Goal: Task Accomplishment & Management: Complete application form

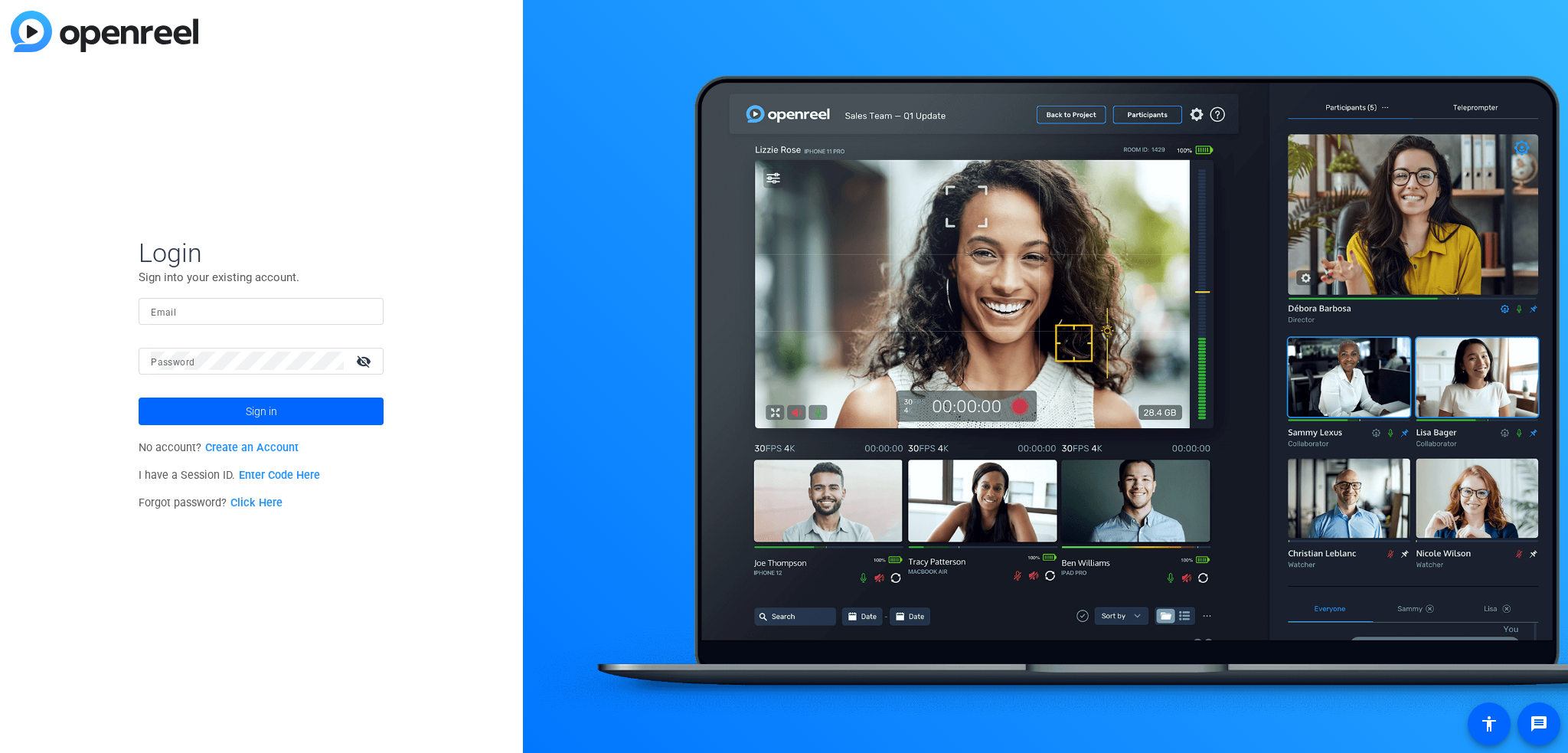
click at [230, 306] on input "Email" at bounding box center [261, 311] width 220 height 18
type input "[PERSON_NAME][EMAIL_ADDRESS][PERSON_NAME][DOMAIN_NAME]"
click at [138, 398] on button "Sign in" at bounding box center [261, 412] width 245 height 28
click at [224, 408] on span at bounding box center [261, 412] width 245 height 37
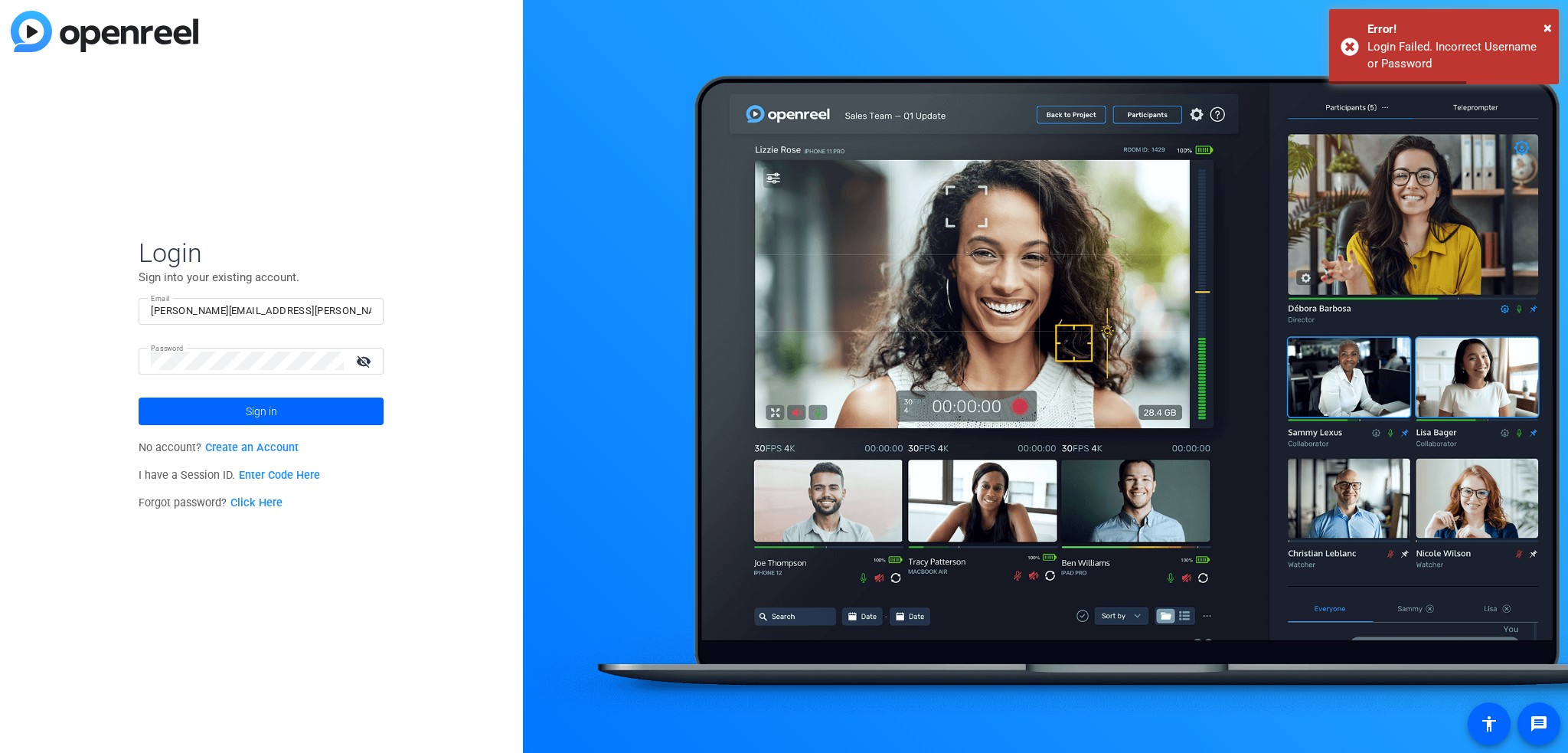
click at [363, 358] on mat-icon "visibility_off" at bounding box center [365, 361] width 37 height 22
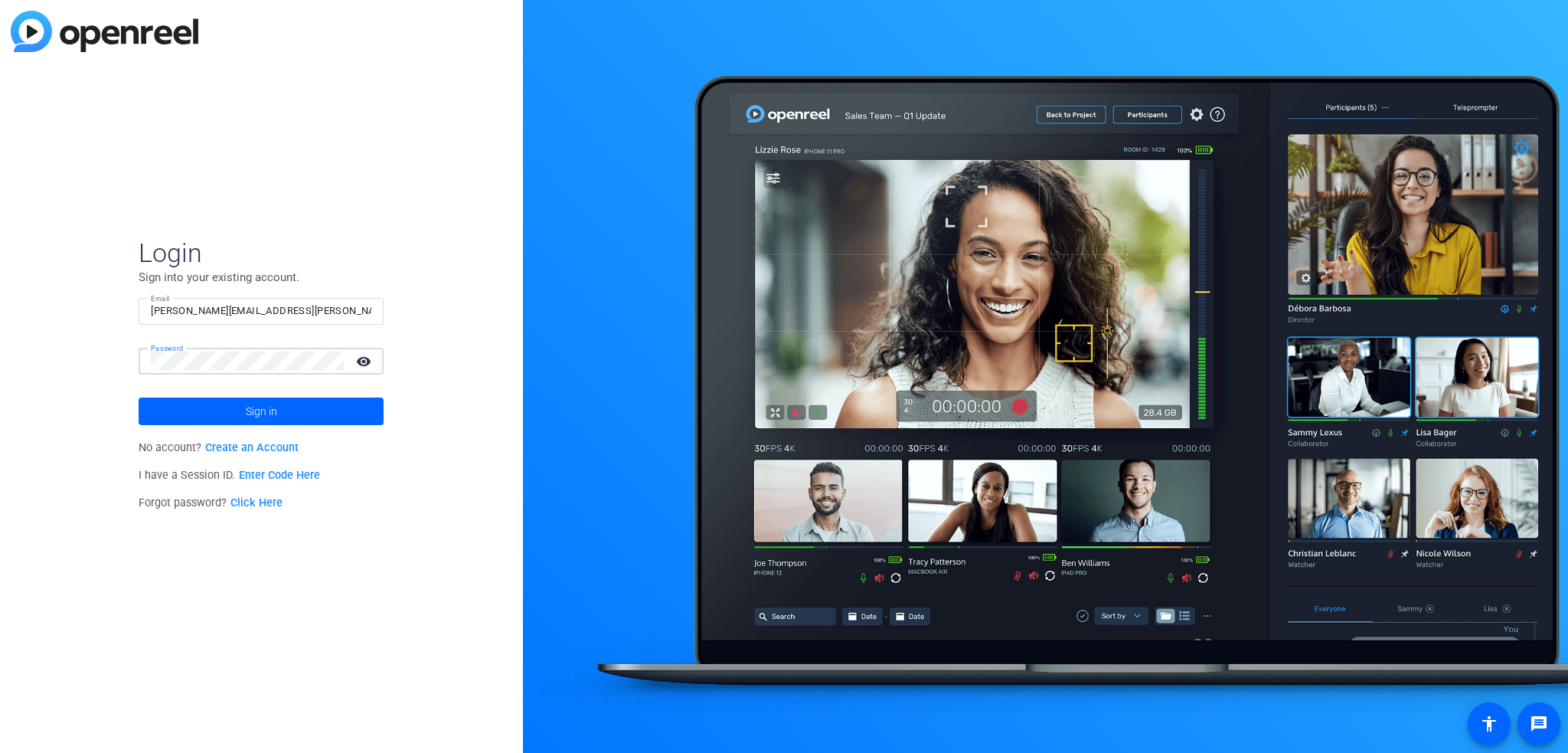
click at [138, 398] on button "Sign in" at bounding box center [261, 412] width 245 height 28
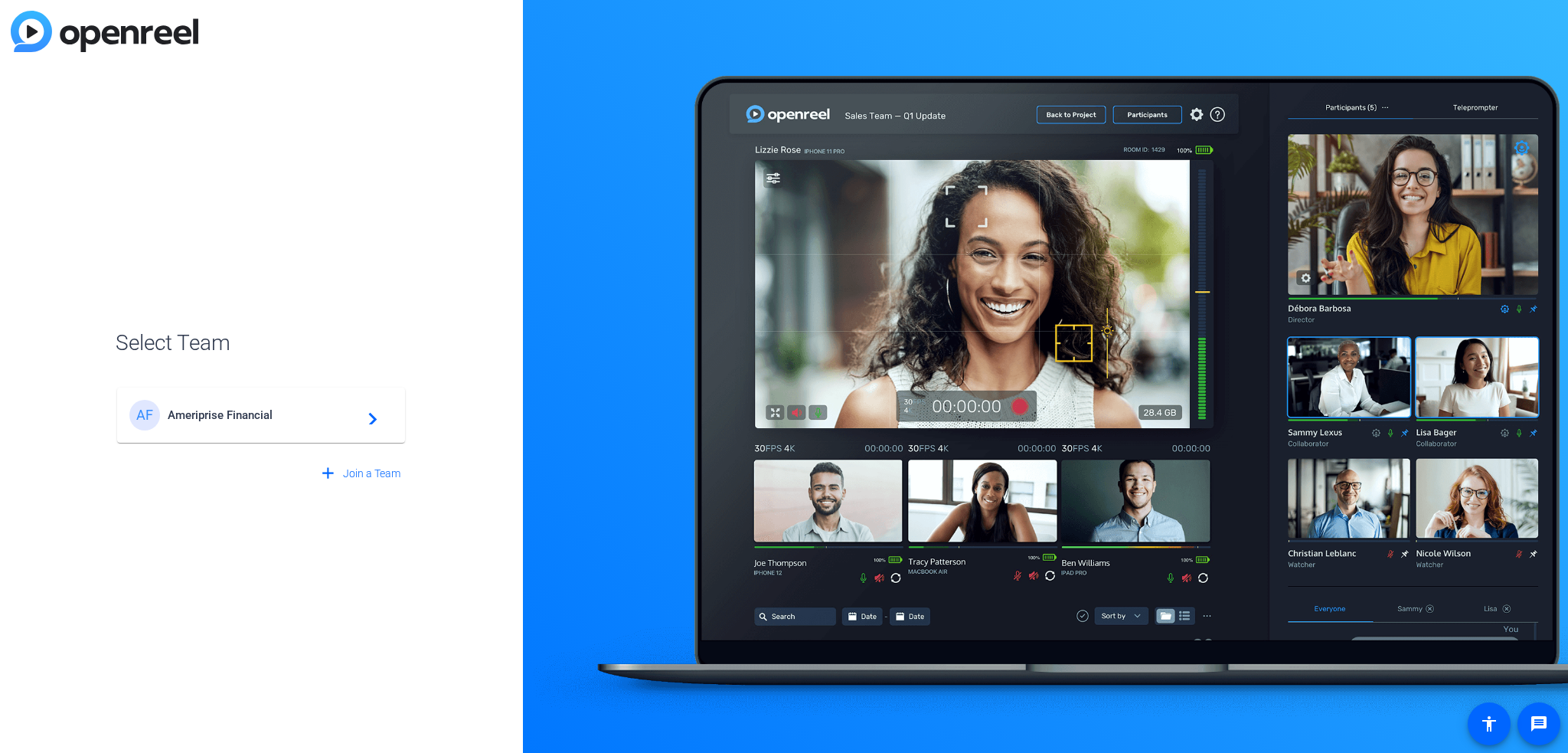
click at [207, 423] on div "AF Ameriprise Financial navigate_next" at bounding box center [261, 414] width 264 height 30
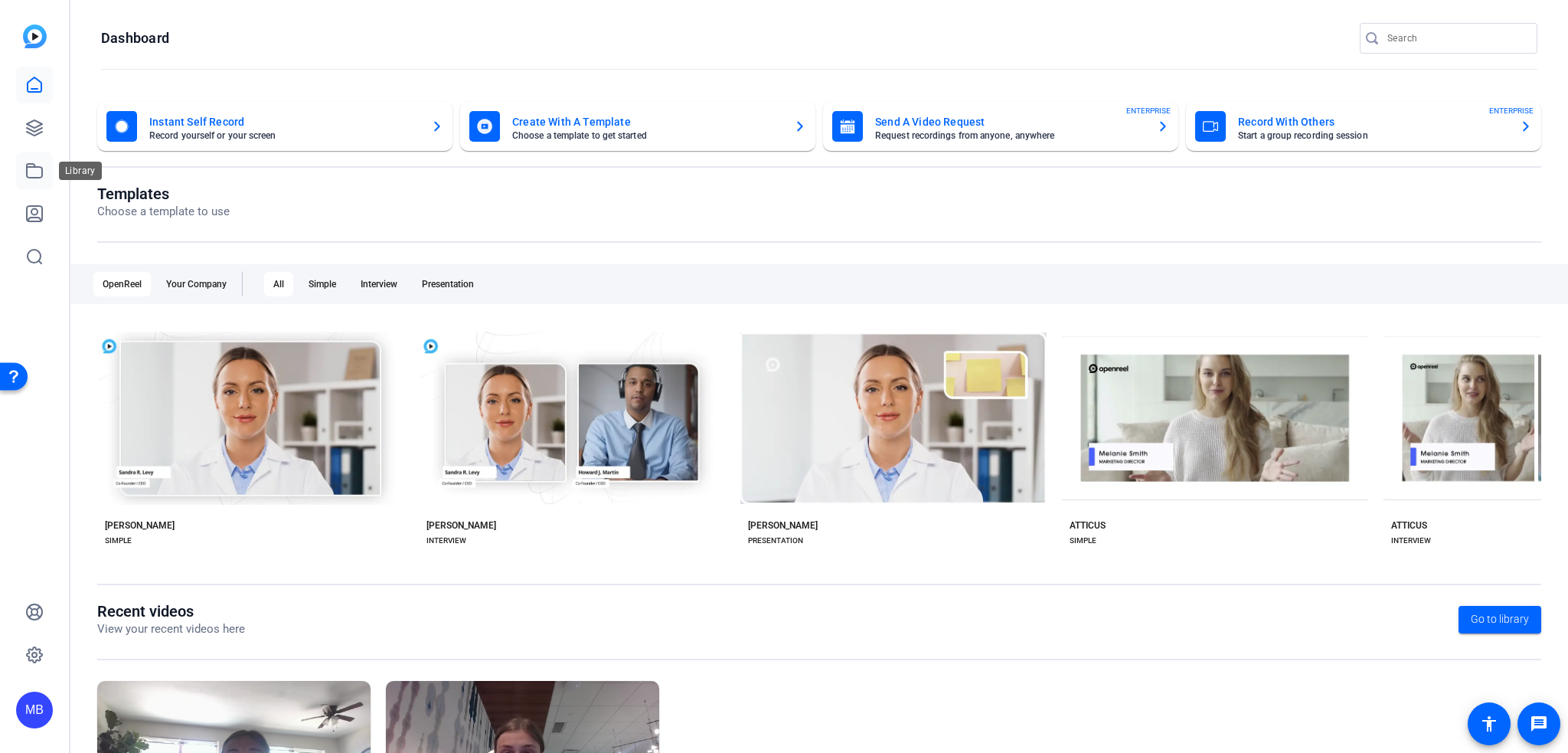
click at [33, 167] on icon at bounding box center [34, 171] width 16 height 14
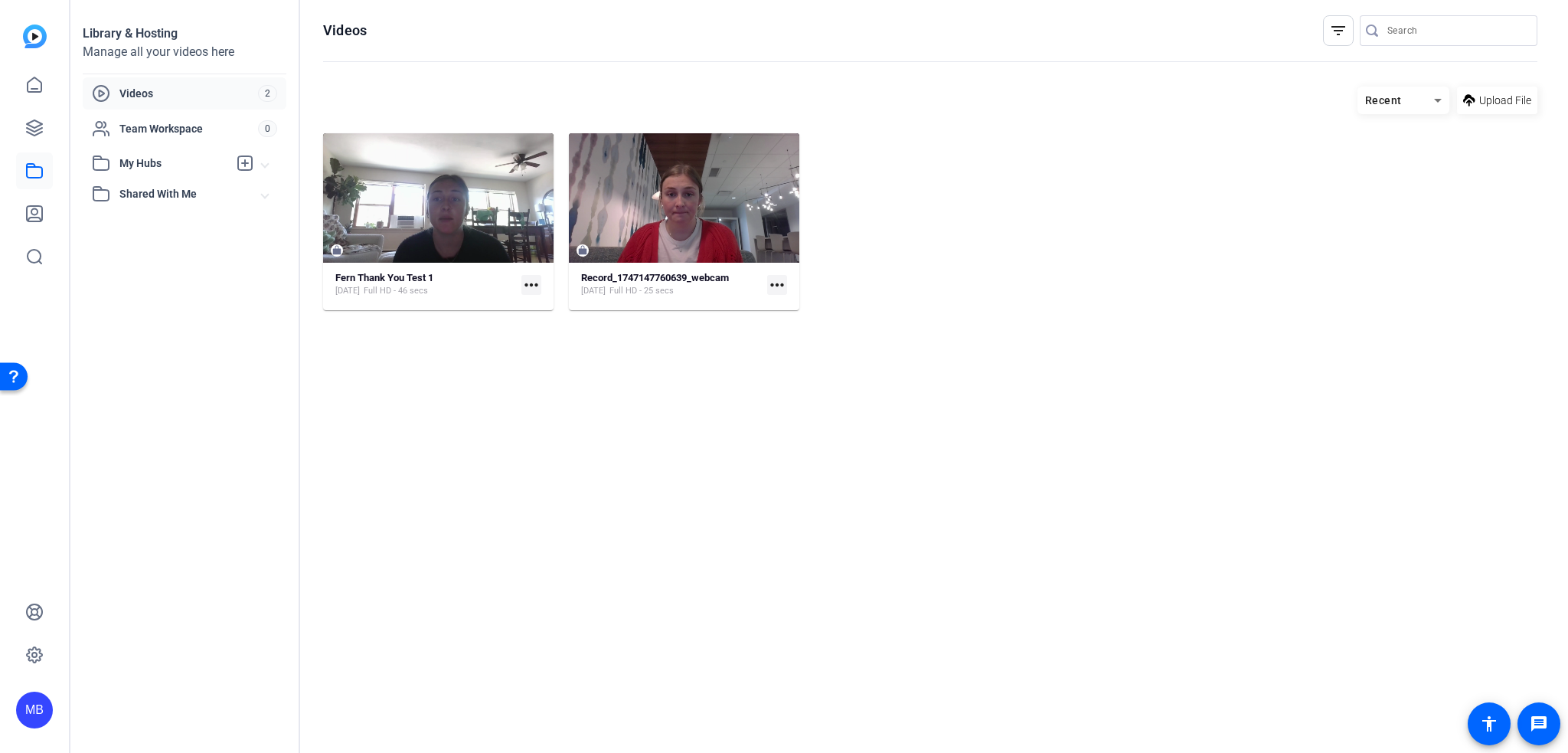
click at [176, 163] on span "My Hubs" at bounding box center [173, 162] width 109 height 16
click at [176, 226] on span "Shared With Me" at bounding box center [190, 227] width 142 height 16
click at [21, 220] on link at bounding box center [34, 214] width 37 height 37
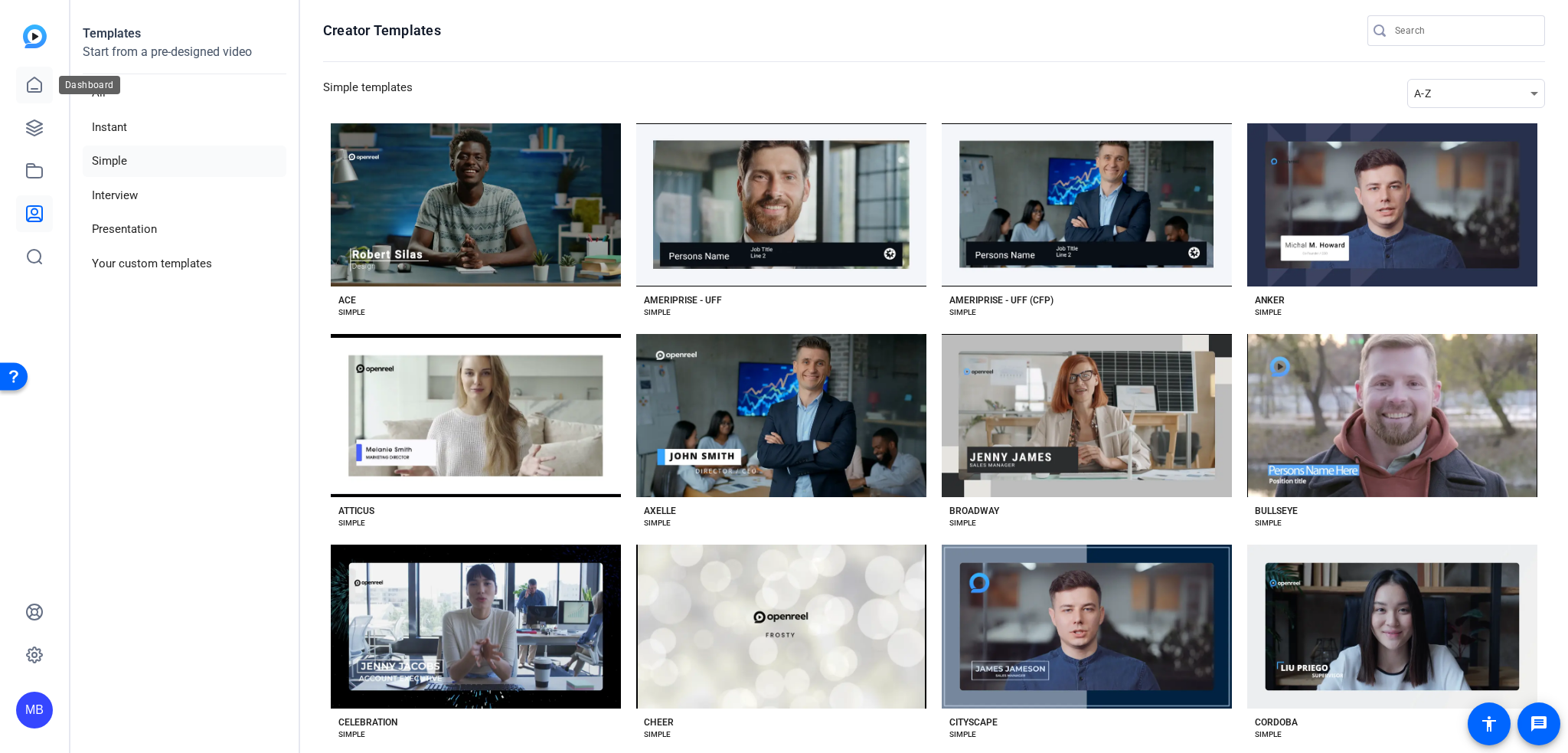
click at [47, 91] on link at bounding box center [34, 85] width 37 height 37
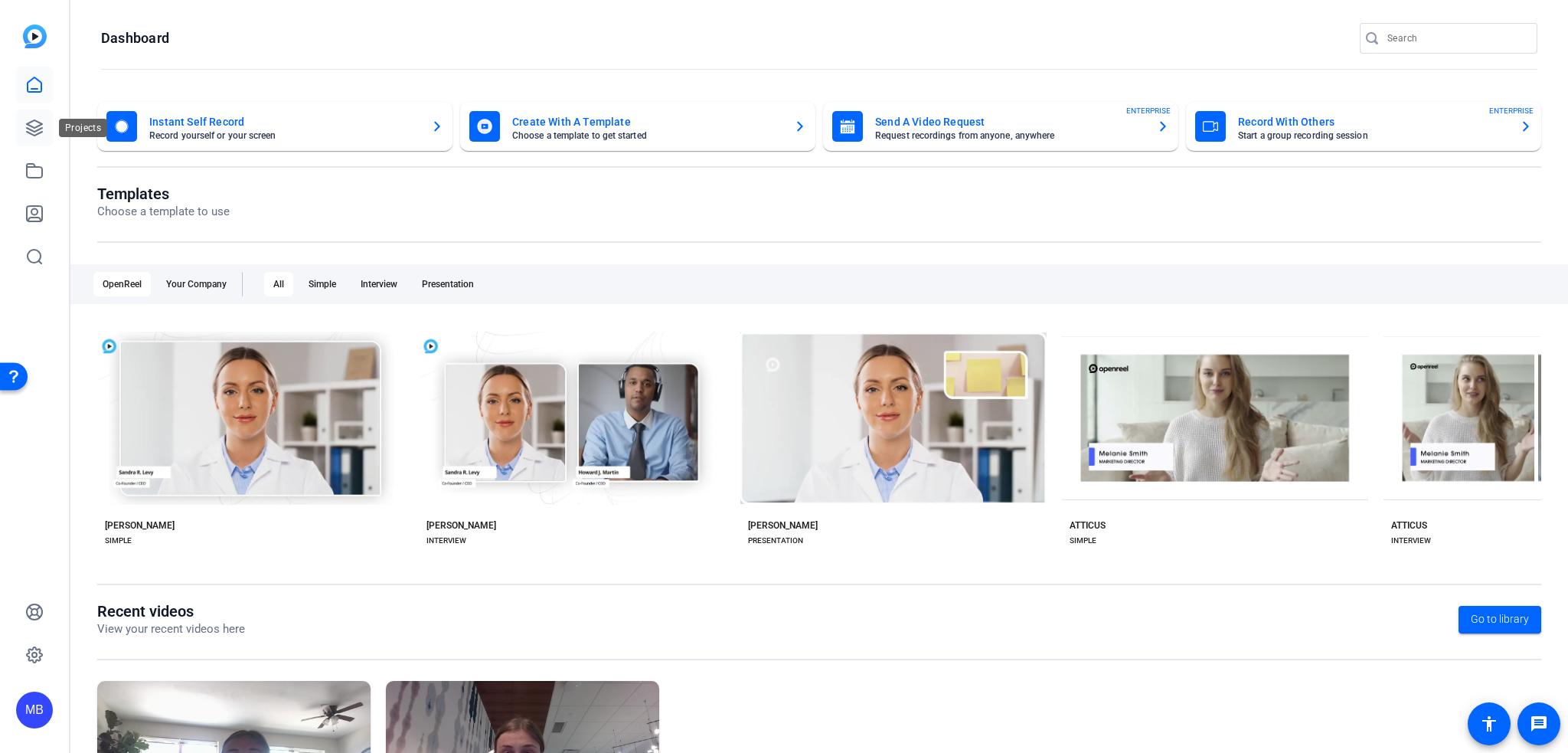
click at [44, 128] on link at bounding box center [34, 128] width 37 height 37
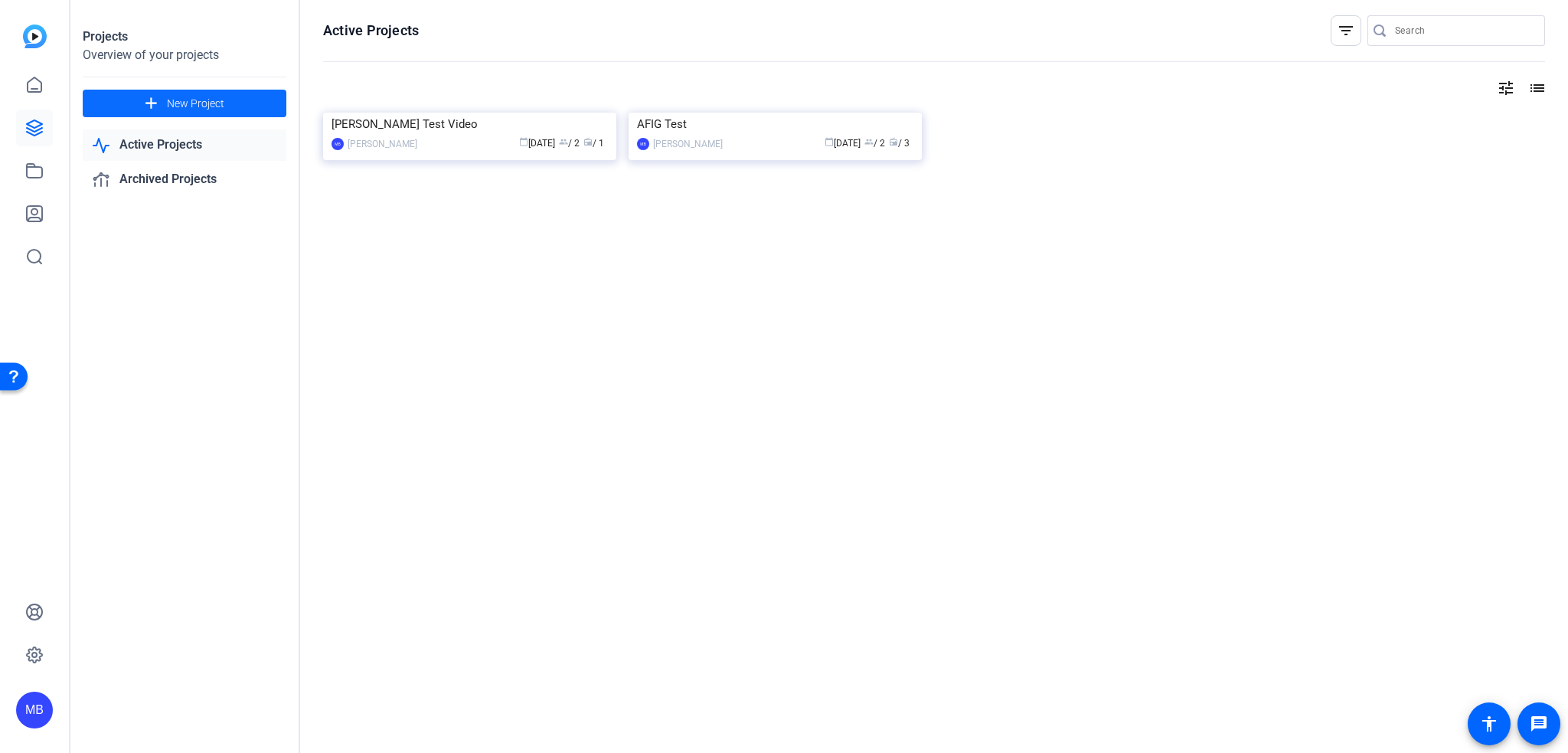
click at [208, 106] on span "New Project" at bounding box center [196, 103] width 57 height 16
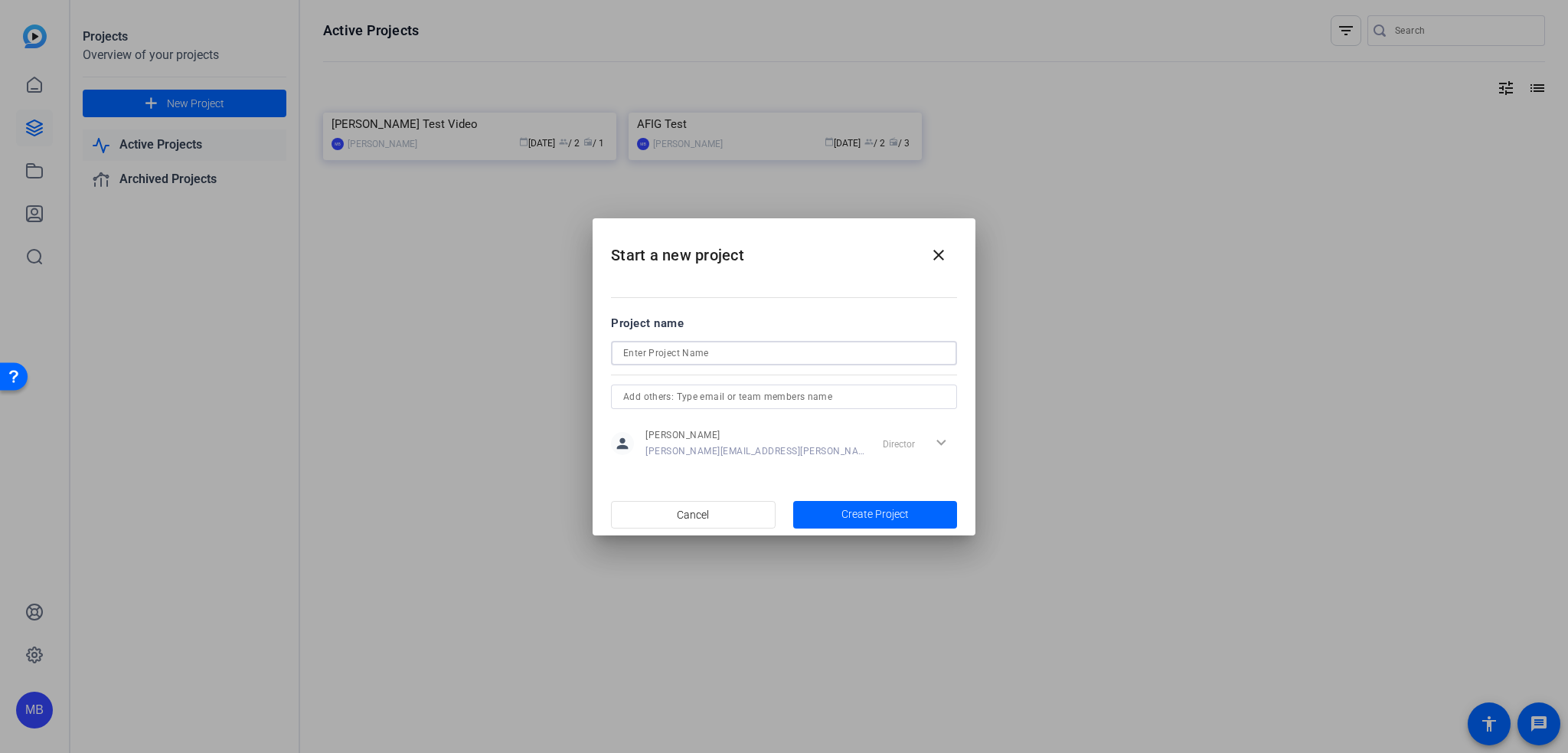
click at [741, 357] on input at bounding box center [784, 353] width 322 height 18
type input "Case Study"
click at [760, 382] on form "Project name Case Study person [PERSON_NAME] [PERSON_NAME][EMAIL_ADDRESS][PERSO…" at bounding box center [783, 388] width 346 height 148
click at [753, 403] on input "text" at bounding box center [784, 397] width 322 height 18
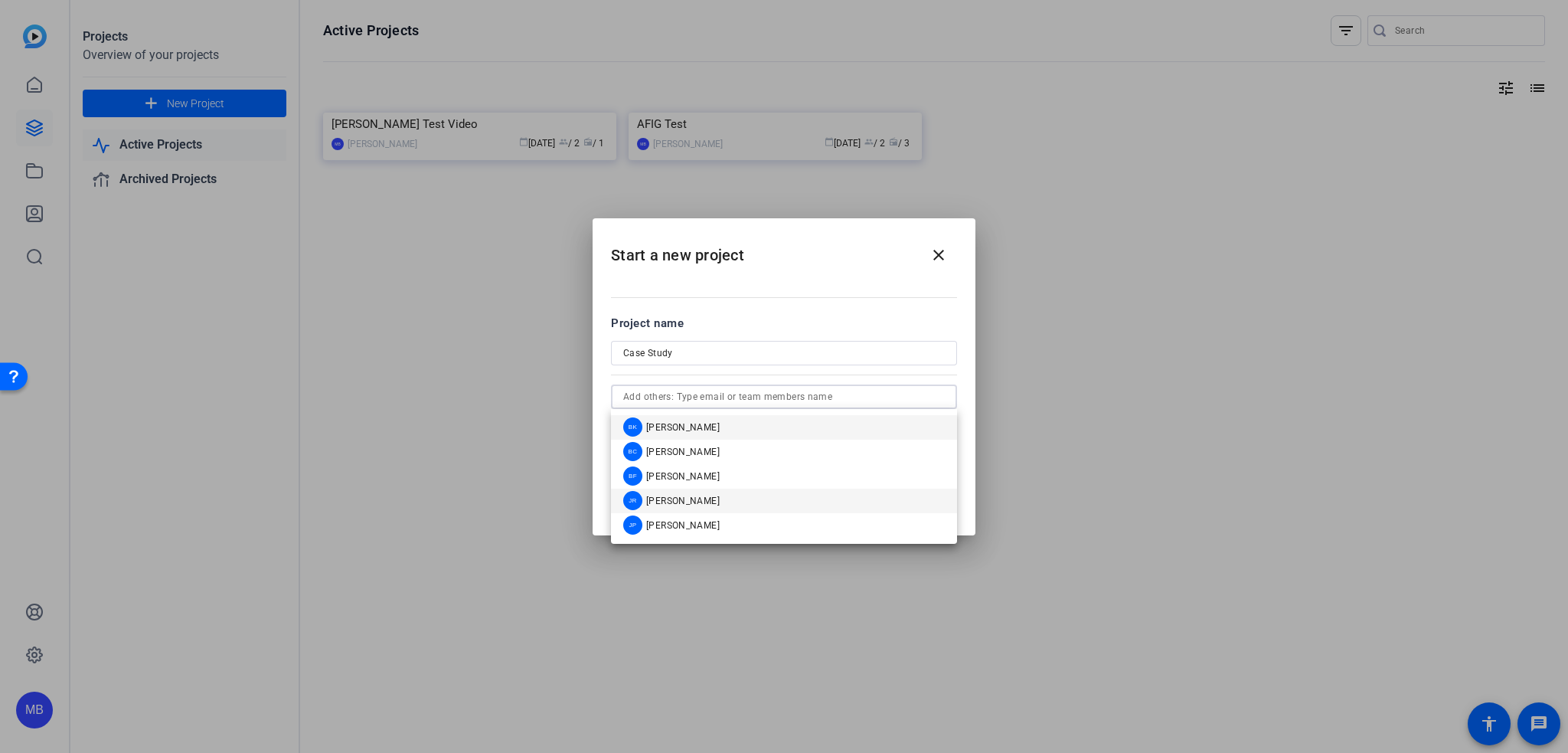
click at [692, 506] on span "[PERSON_NAME]" at bounding box center [683, 500] width 74 height 12
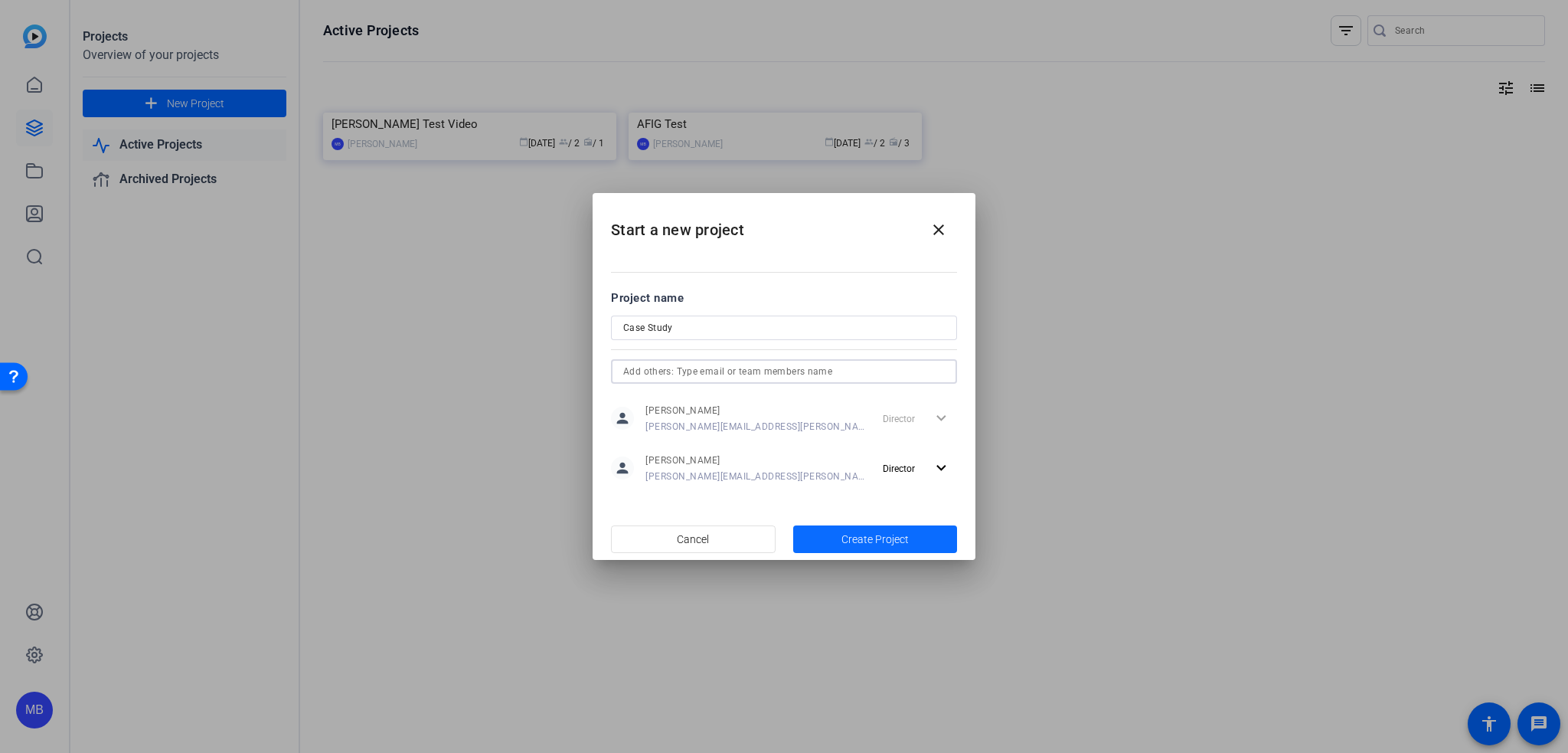
click at [868, 535] on span "Create Project" at bounding box center [874, 539] width 67 height 16
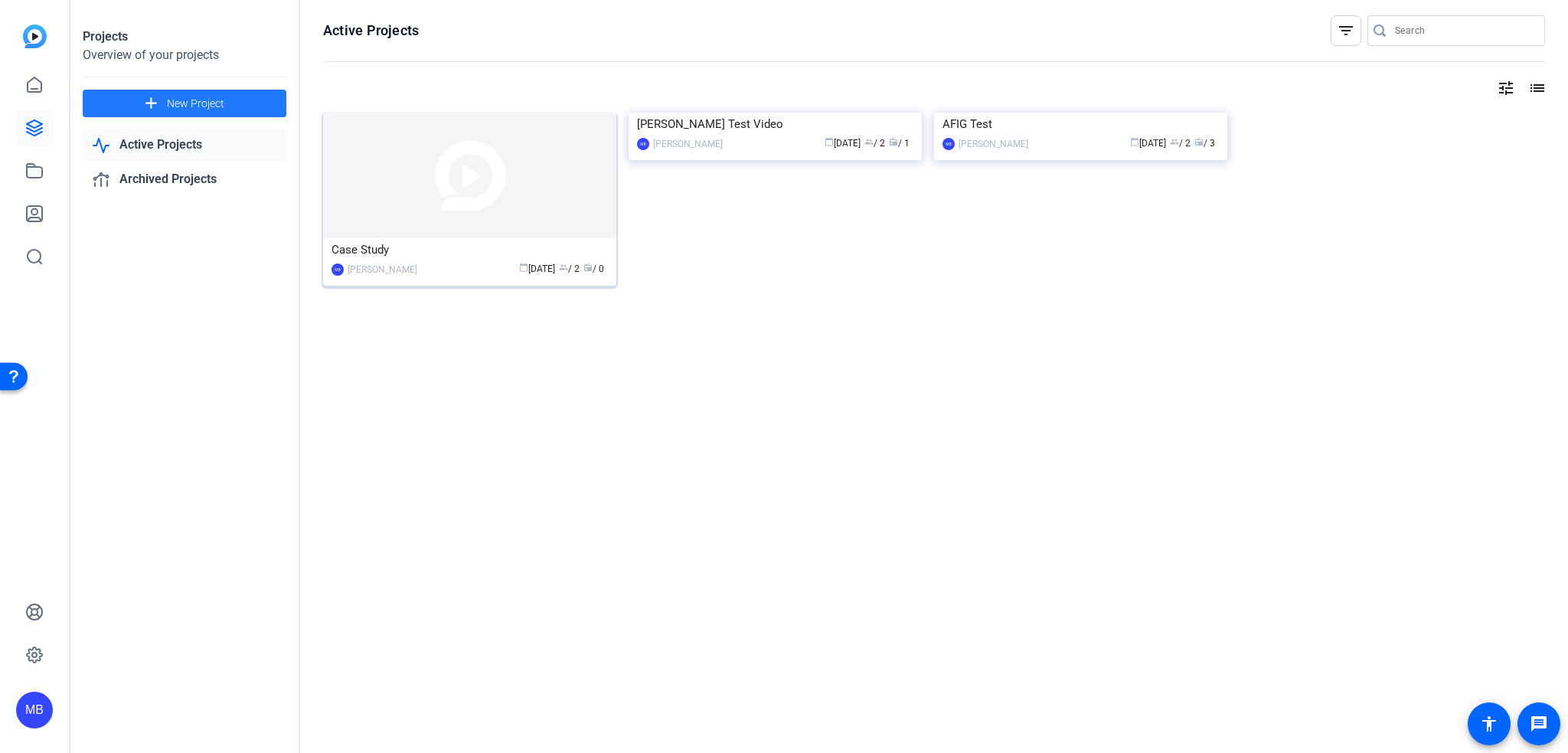
click at [474, 183] on img at bounding box center [469, 175] width 293 height 126
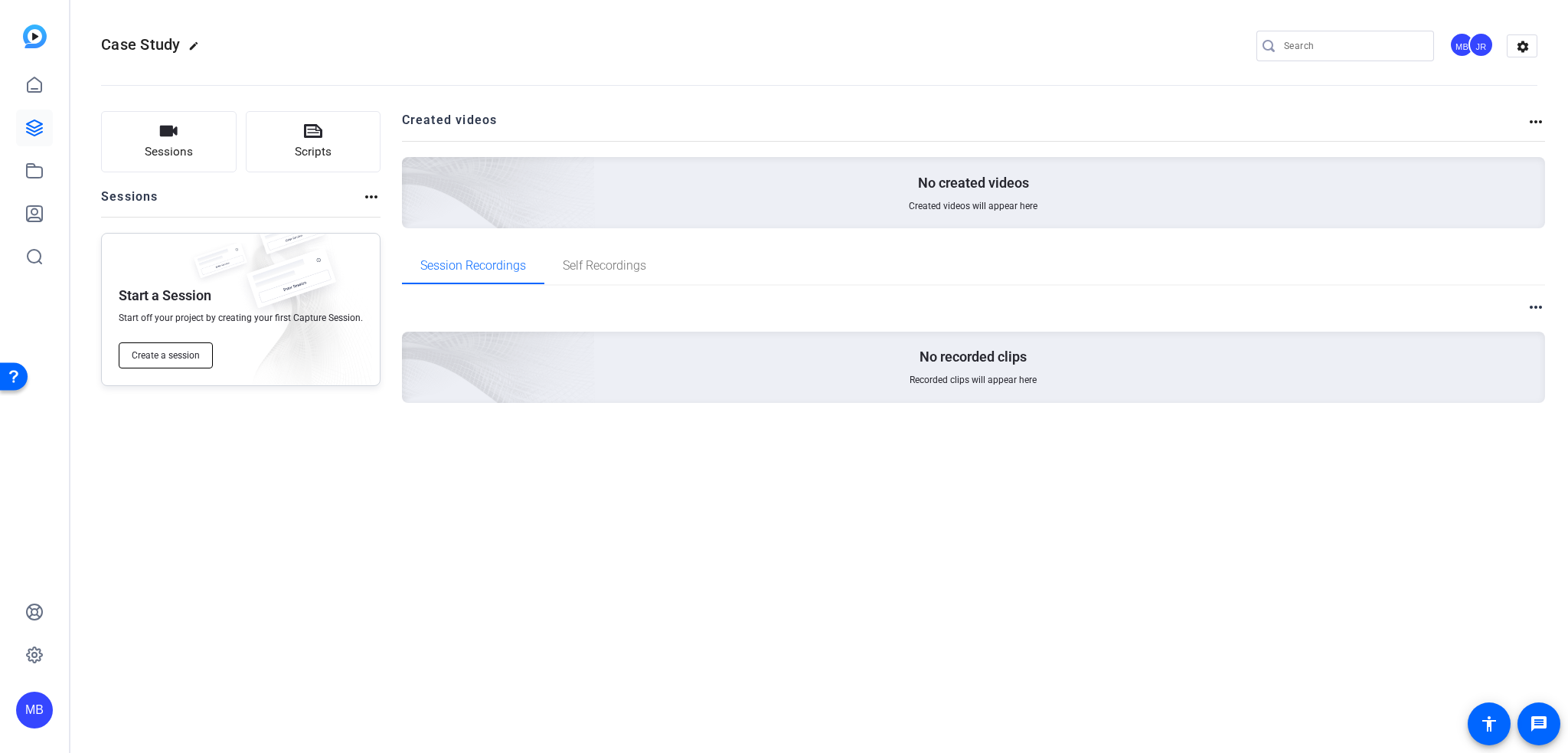
click at [147, 354] on span "Create a session" at bounding box center [166, 354] width 68 height 12
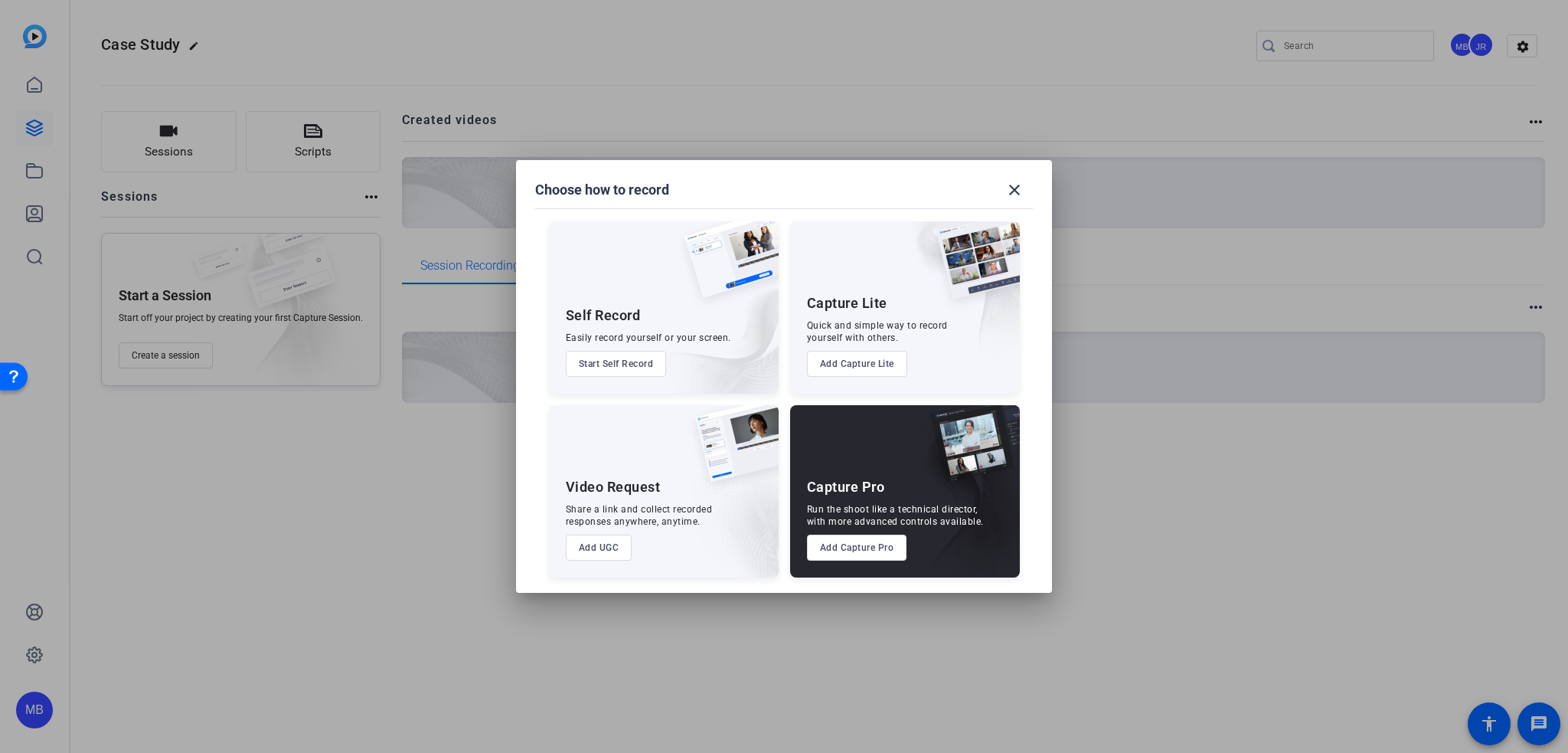
click at [595, 556] on button "Add UGC" at bounding box center [599, 547] width 66 height 26
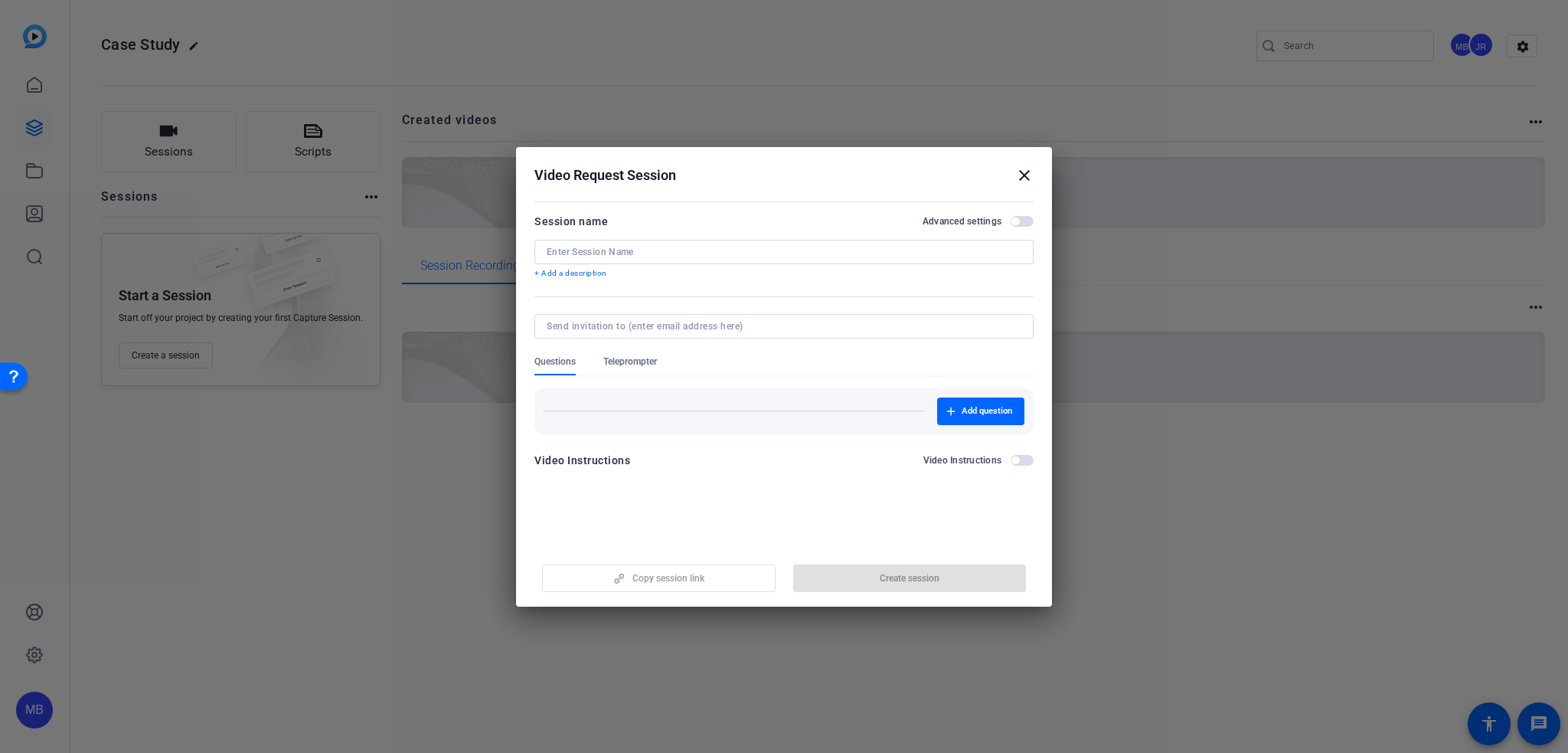
click at [606, 248] on input at bounding box center [784, 251] width 475 height 12
type input "K"
type input "Centennial Case Study: [PERSON_NAME]"
click at [550, 320] on input at bounding box center [781, 326] width 469 height 12
click at [570, 316] on div at bounding box center [784, 326] width 475 height 25
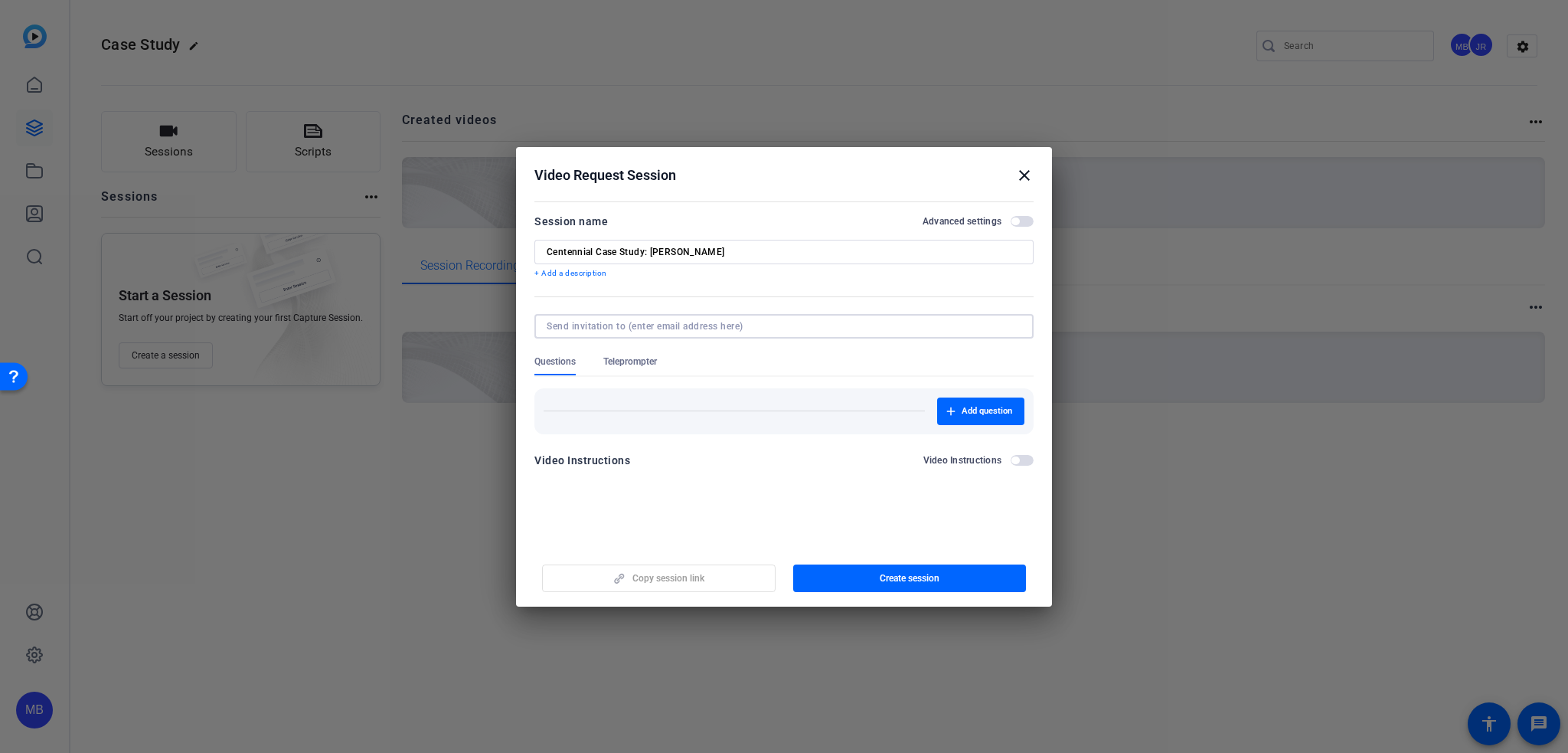
paste input "[PERSON_NAME][EMAIL_ADDRESS][PERSON_NAME][DOMAIN_NAME]"
type input "[PERSON_NAME][EMAIL_ADDRESS][PERSON_NAME][DOMAIN_NAME]"
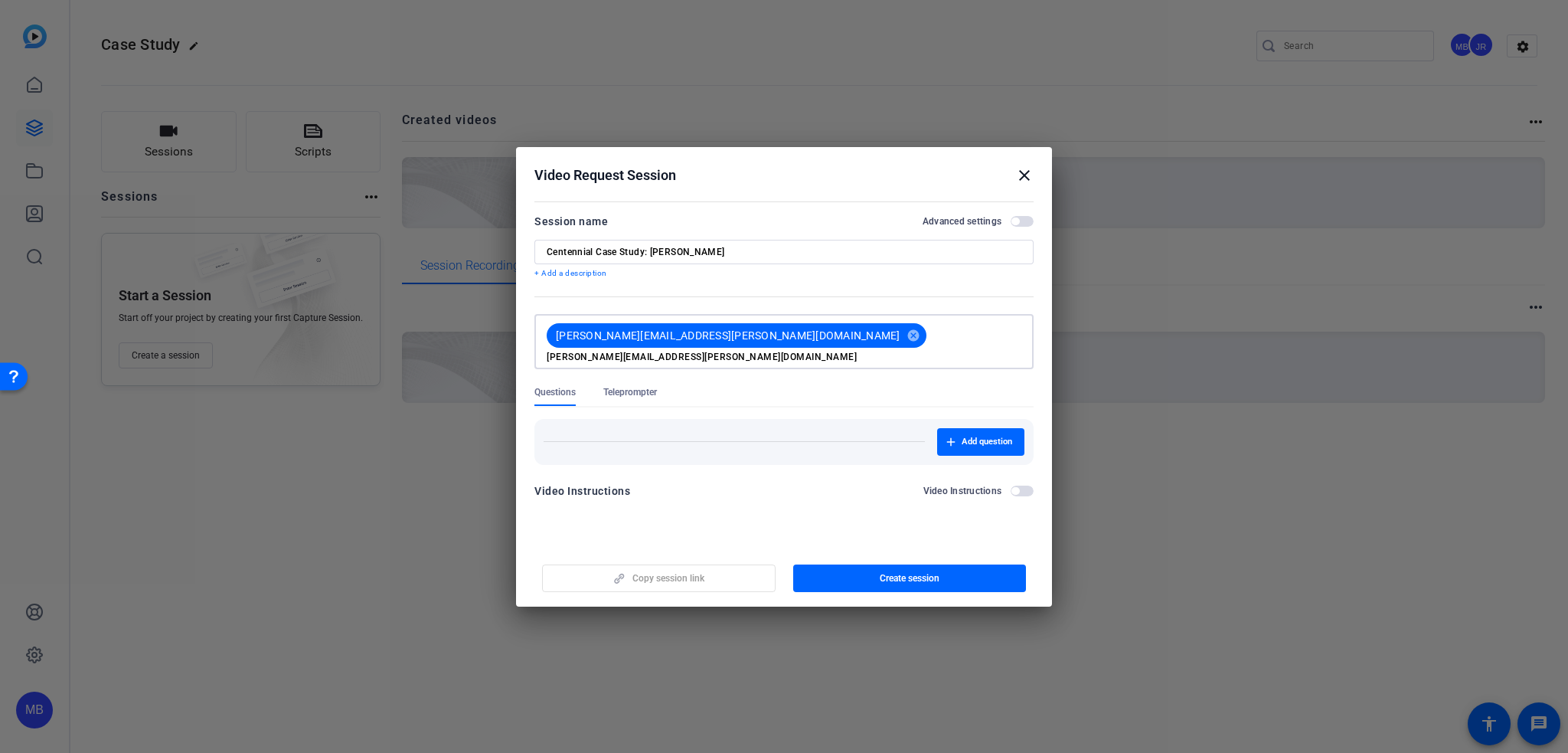
type input "[PERSON_NAME][EMAIL_ADDRESS][PERSON_NAME][DOMAIN_NAME]"
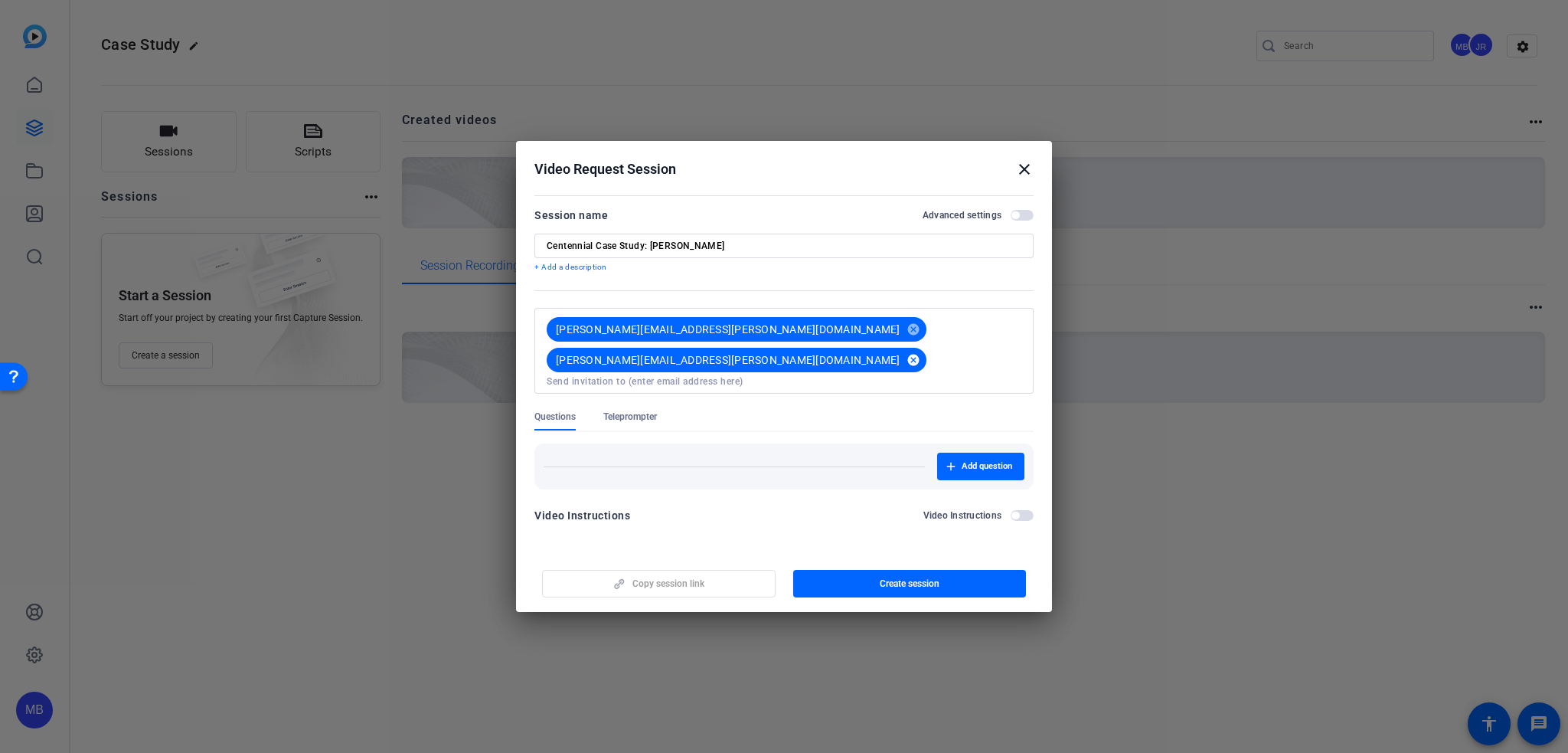
click at [900, 353] on mat-icon "cancel" at bounding box center [913, 360] width 26 height 14
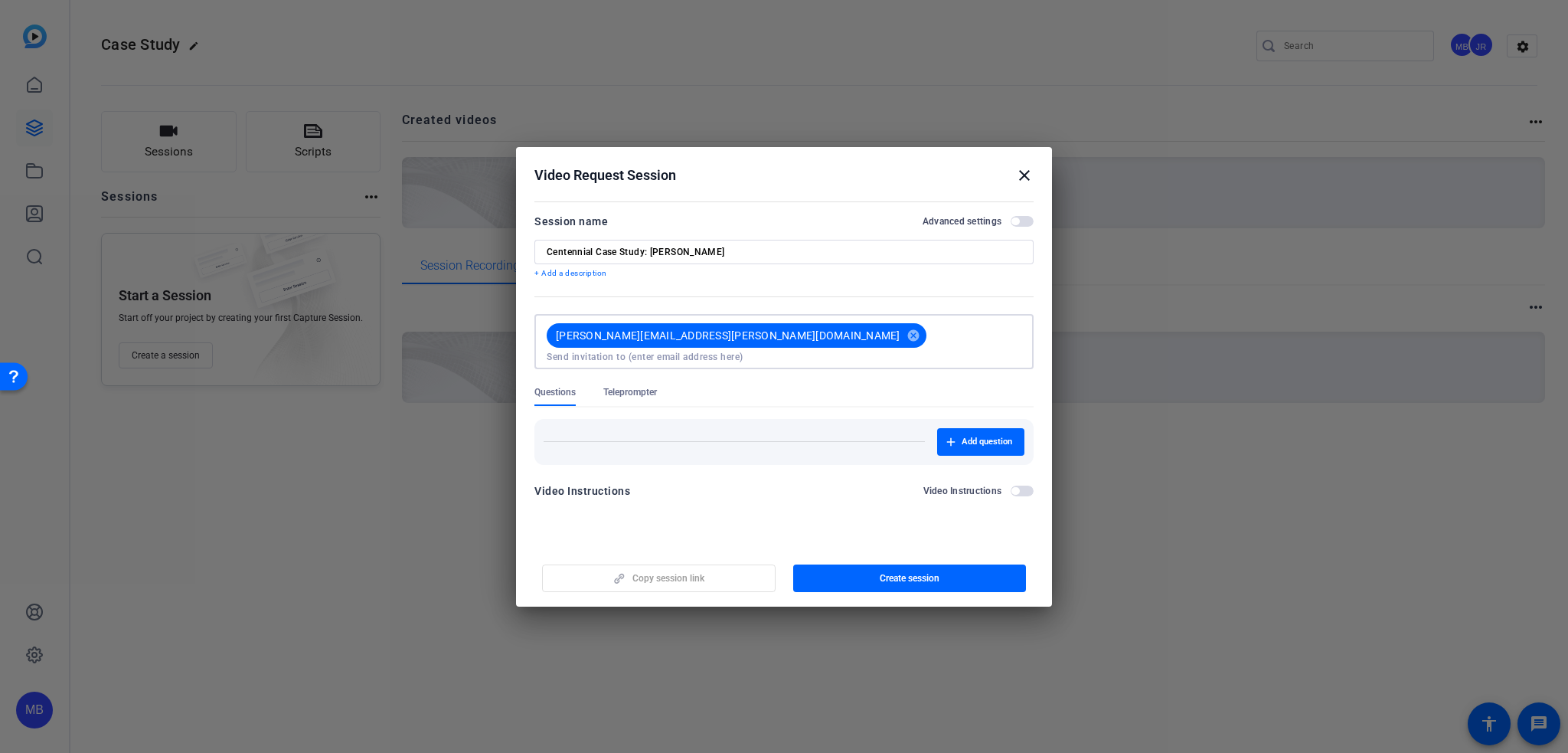
click at [878, 351] on input at bounding box center [784, 356] width 475 height 12
paste input "[PERSON_NAME][EMAIL_ADDRESS][PERSON_NAME][DOMAIN_NAME]"
type input "[PERSON_NAME][EMAIL_ADDRESS][PERSON_NAME][DOMAIN_NAME]"
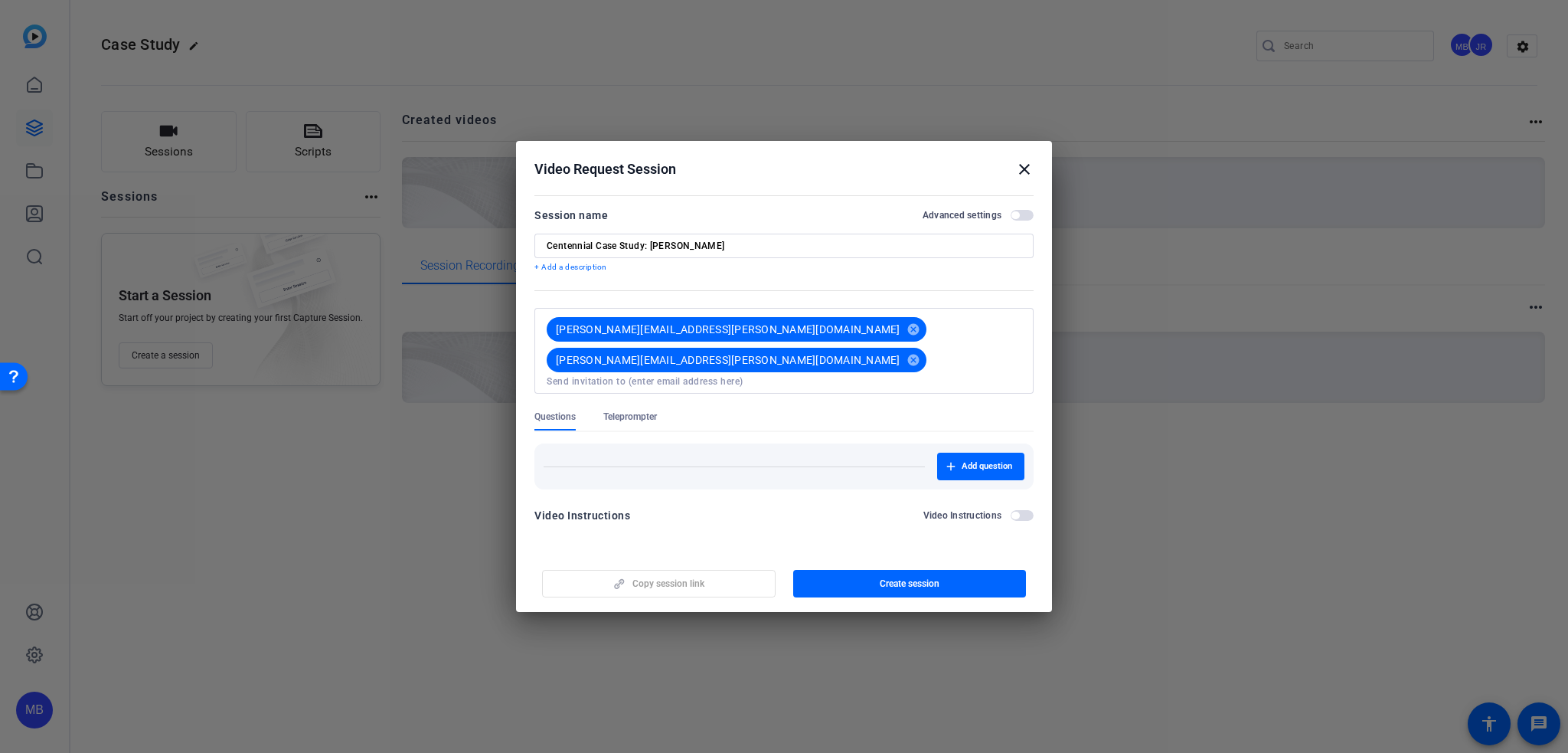
click at [842, 466] on mat-divider at bounding box center [733, 466] width 381 height 1
click at [830, 453] on div "Add question" at bounding box center [783, 467] width 481 height 28
click at [1010, 448] on span "button" at bounding box center [980, 467] width 88 height 37
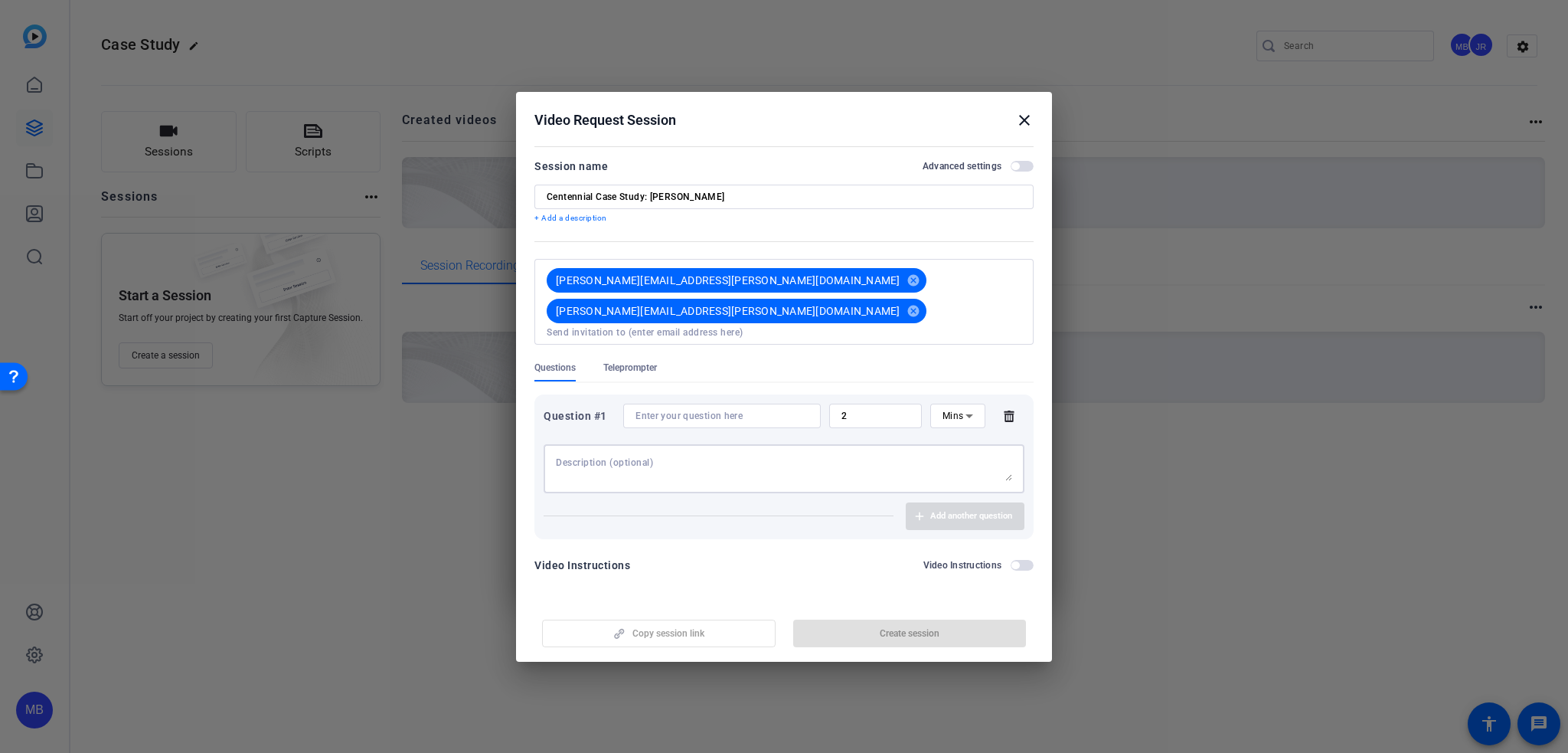
click at [600, 457] on textarea at bounding box center [784, 469] width 457 height 25
click at [705, 394] on div "Question #1 2 Mins Add another question" at bounding box center [783, 466] width 499 height 145
click at [703, 410] on input at bounding box center [722, 415] width 173 height 12
paste input "How does AFIG equip you to provide an outstanding client experience? How has th…"
type input "How does AFIG equip you to provide an outstanding client experience? How has th…"
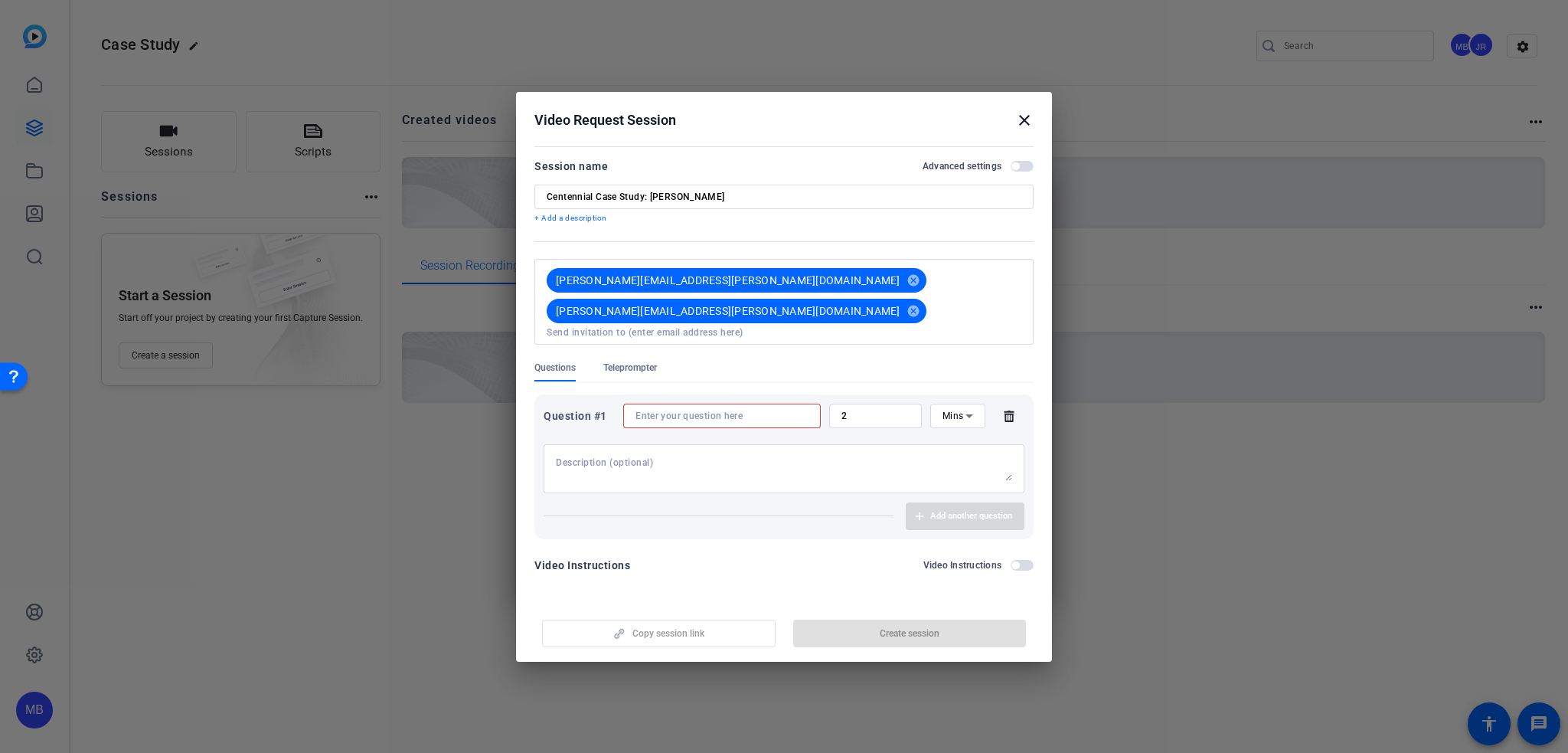
click at [759, 410] on input at bounding box center [722, 415] width 173 height 12
paste input "How does AFIG equip you to provide an outstanding client experience?"
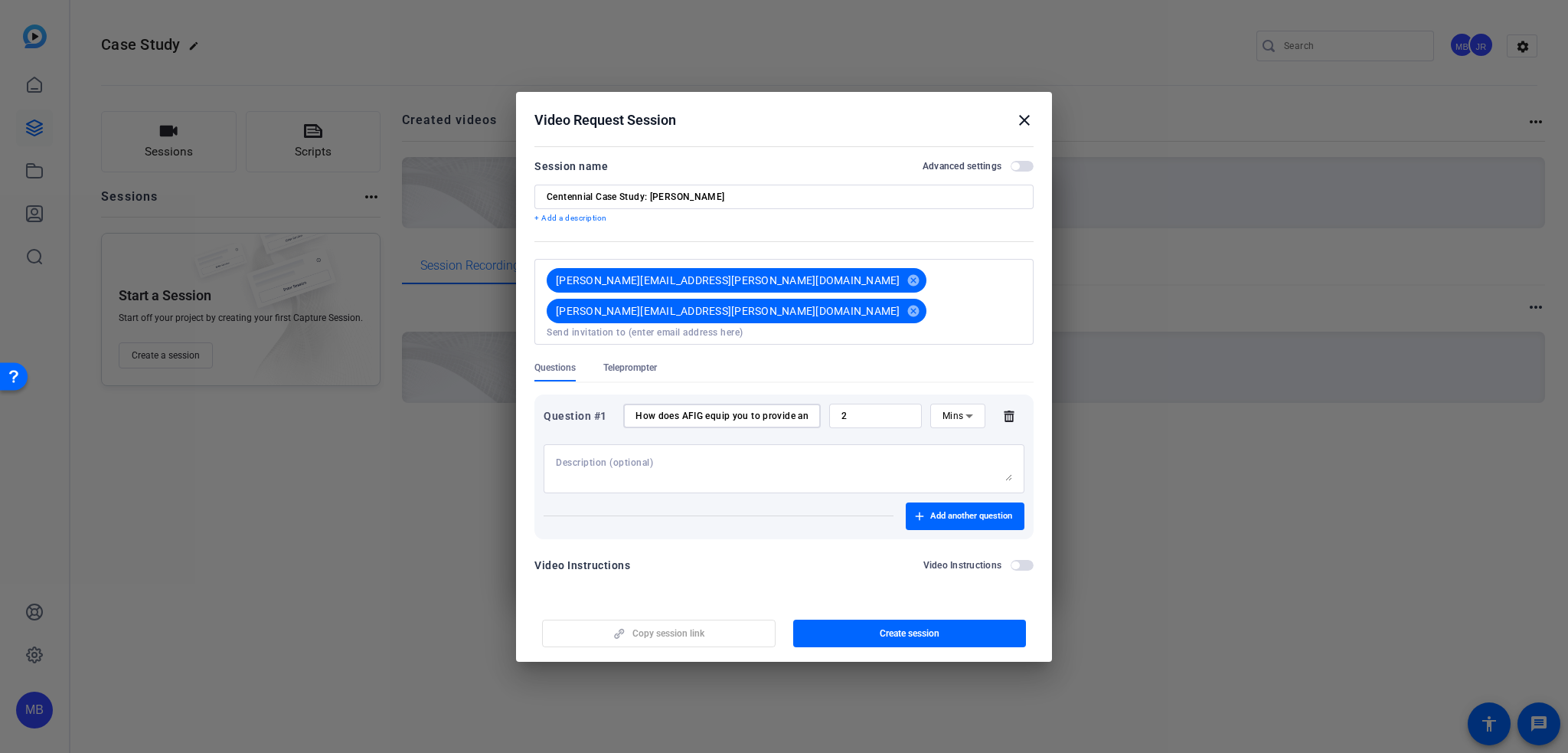
scroll to position [0, 135]
type input "How does AFIG equip you to provide an outstanding client experience?"
click at [878, 410] on input "2" at bounding box center [875, 415] width 68 height 12
click at [940, 498] on span "button" at bounding box center [965, 517] width 119 height 37
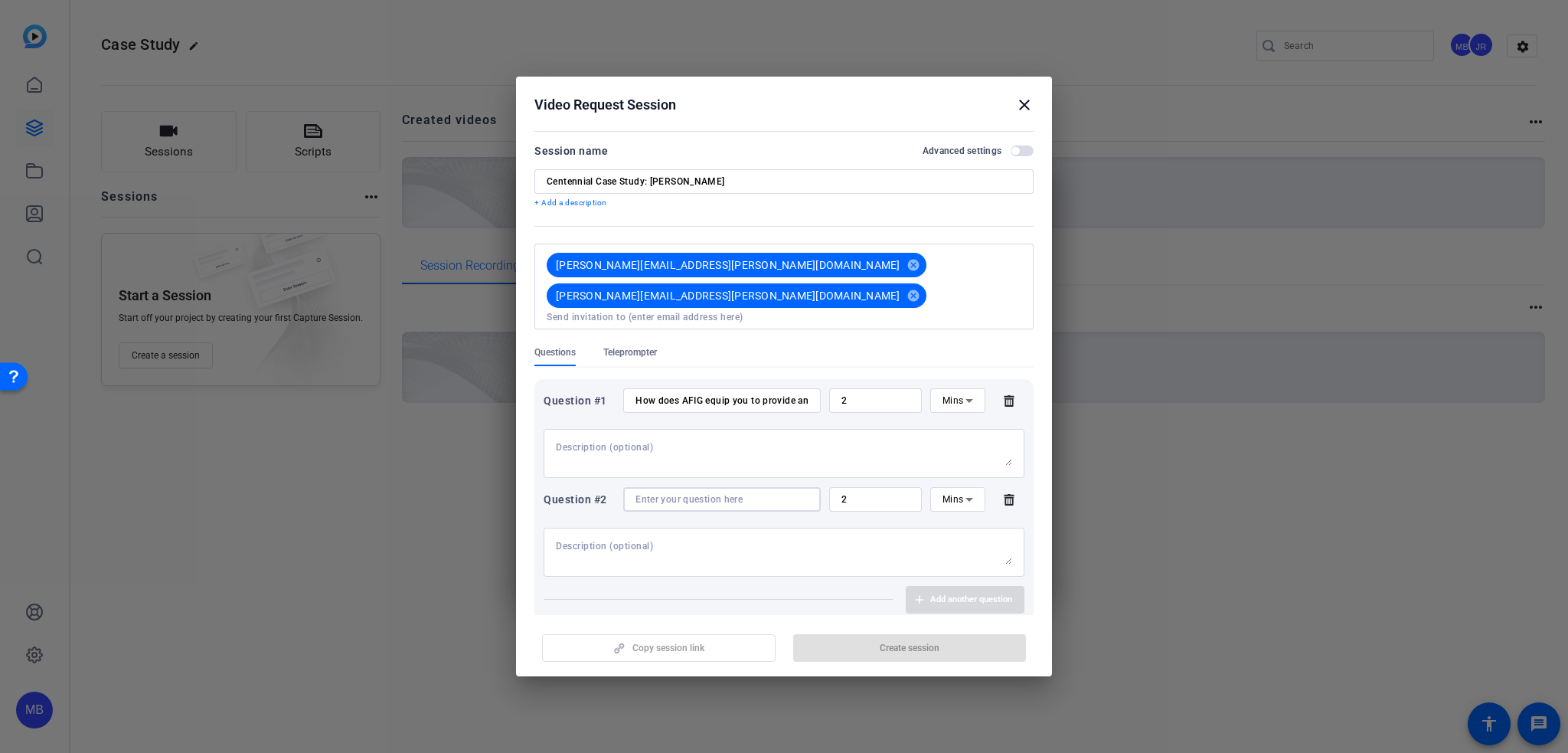
click at [678, 494] on input at bounding box center [722, 499] width 173 height 12
paste input "How has the technology at Ameriprise allowed you to continue to build and deepe…"
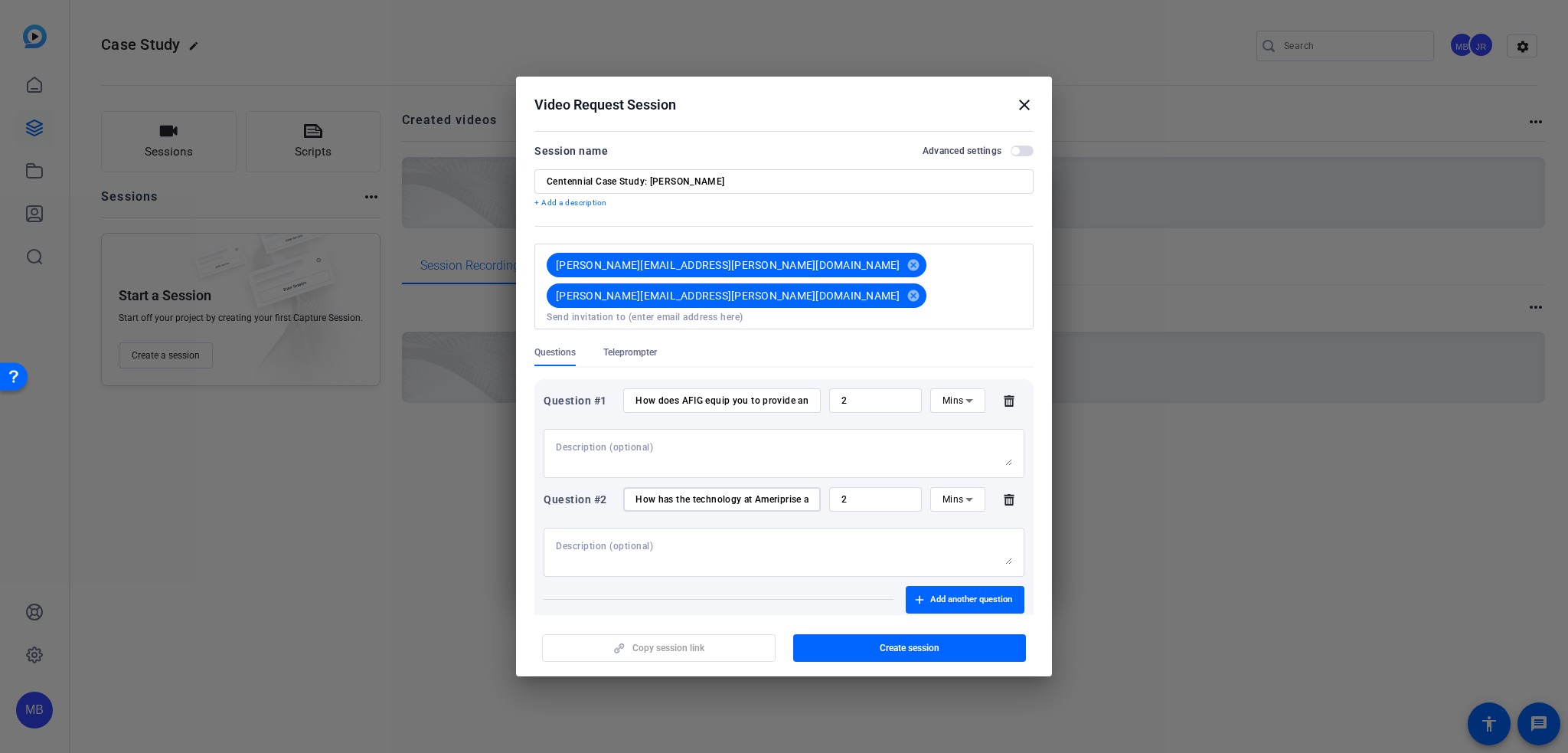
scroll to position [0, 285]
type input "How has the technology at Ameriprise allowed you to continue to build and deepe…"
click at [952, 581] on span "button" at bounding box center [965, 600] width 119 height 37
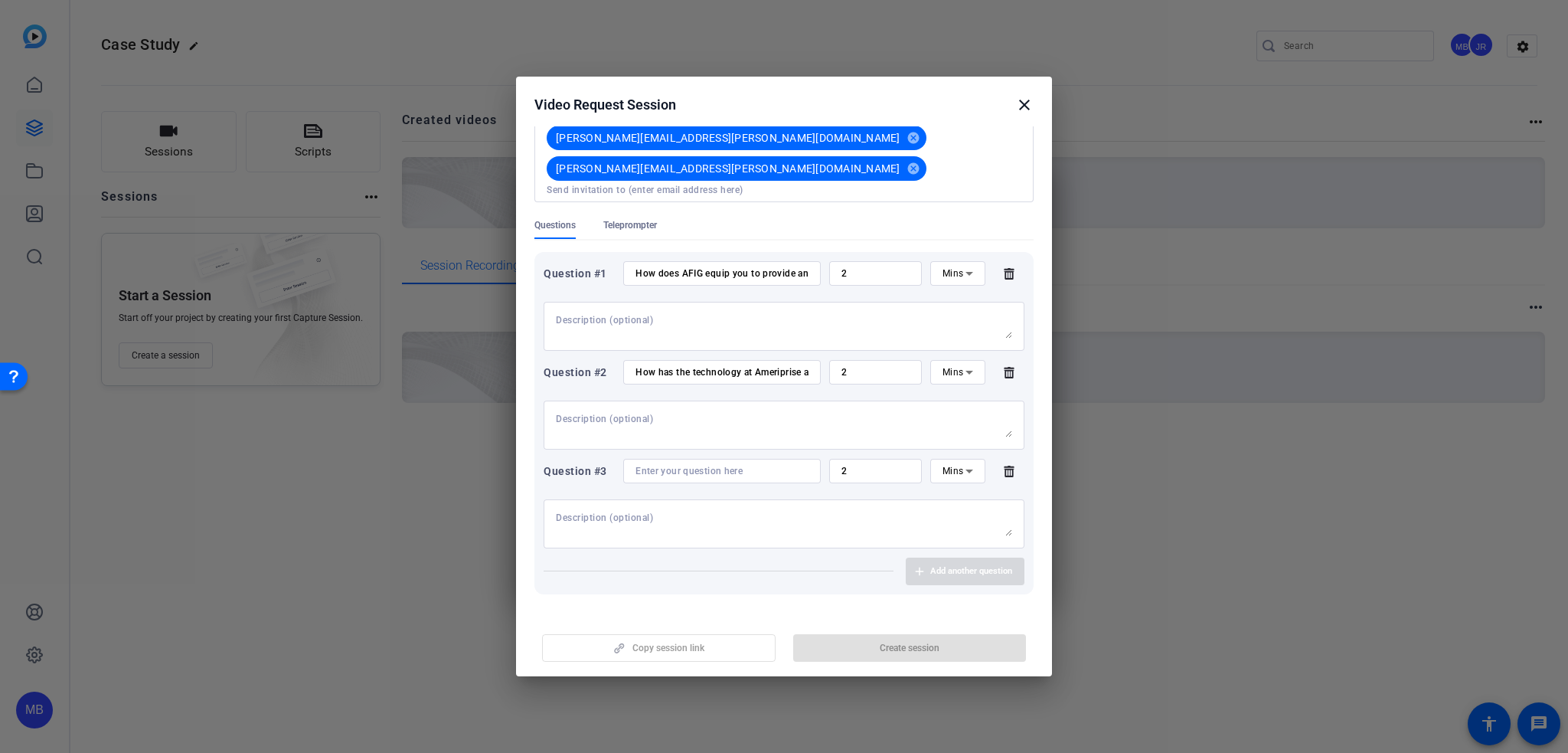
scroll to position [136, 0]
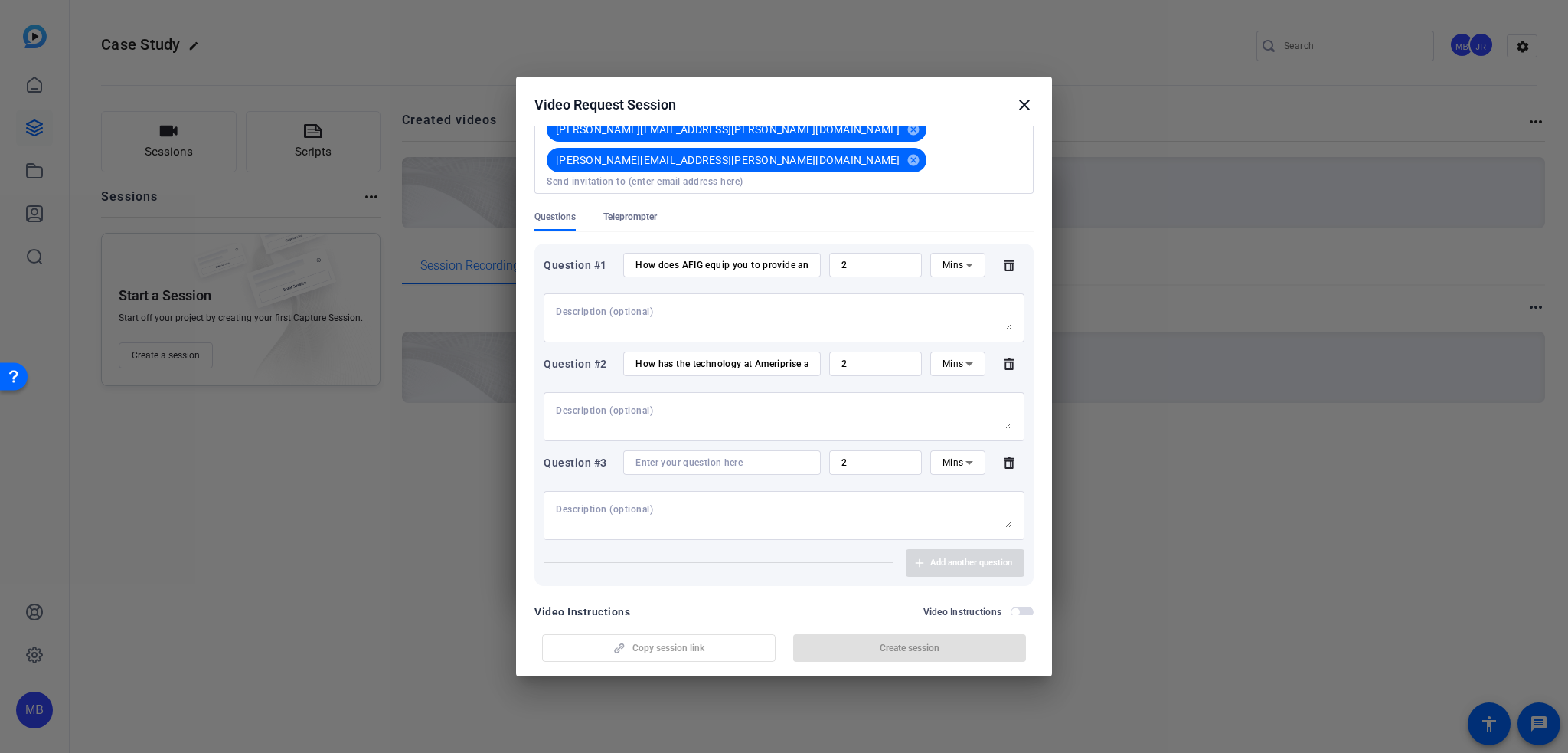
click at [658, 412] on div "Question #1 How does AFIG equip you to provide an outstanding client experience…" at bounding box center [783, 414] width 499 height 342
click at [659, 450] on div at bounding box center [722, 462] width 173 height 25
paste input "What’s one thing you would tell an advisor who’s considering joining Ameriprise…"
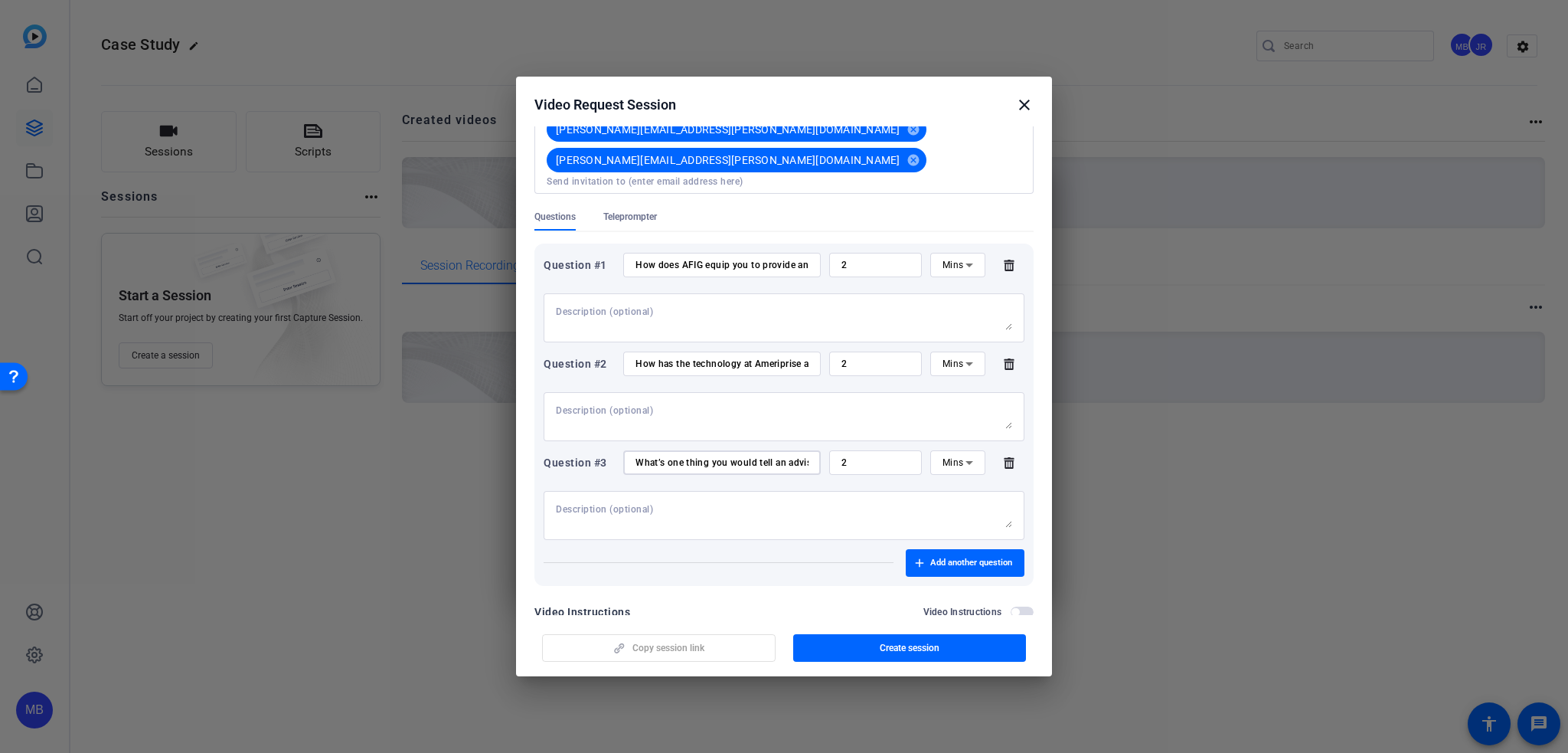
scroll to position [0, 389]
type input "What’s one thing you would tell an advisor who’s considering joining Ameriprise…"
click at [749, 648] on div "Copy session link Create session" at bounding box center [783, 642] width 499 height 39
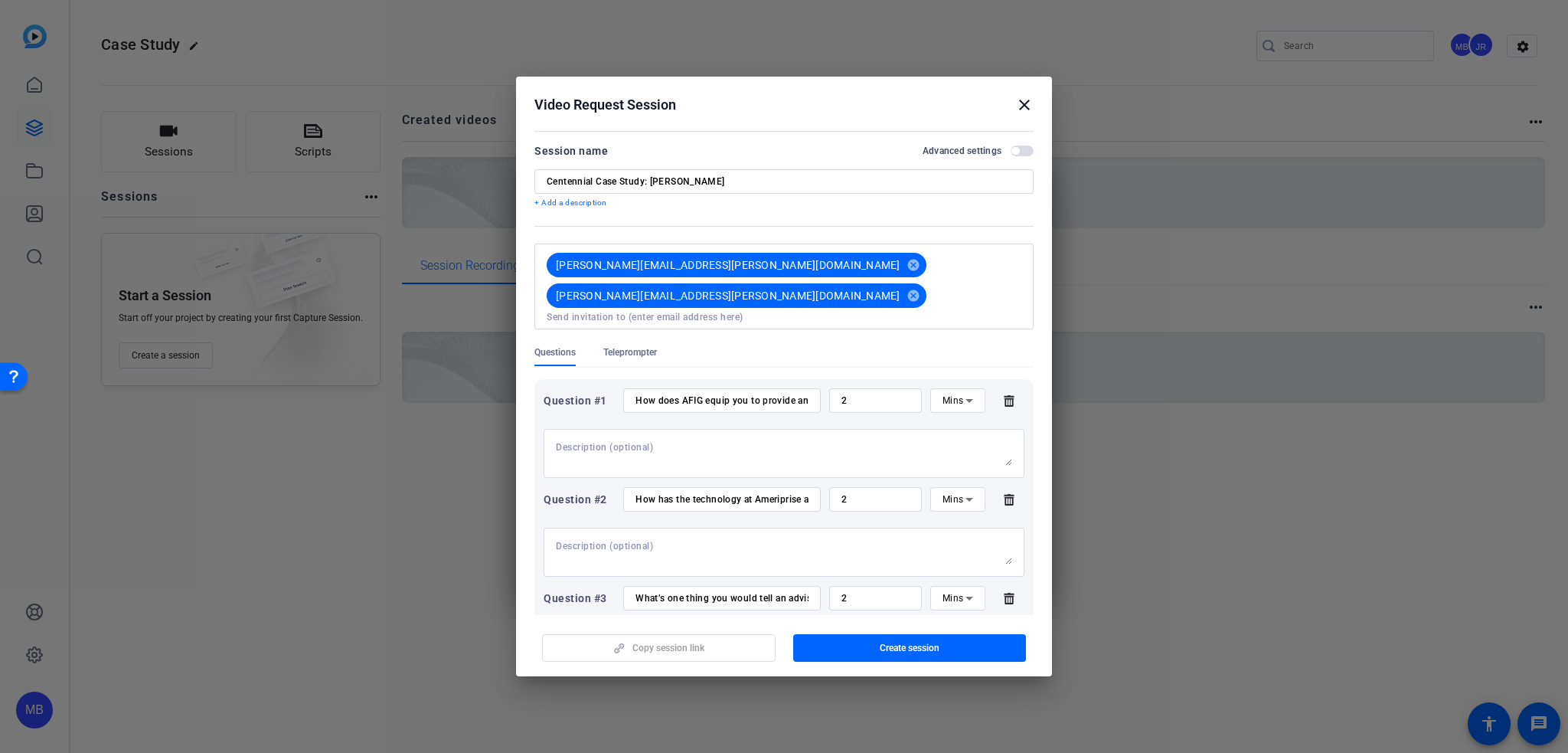
click at [942, 655] on span "button" at bounding box center [909, 648] width 233 height 37
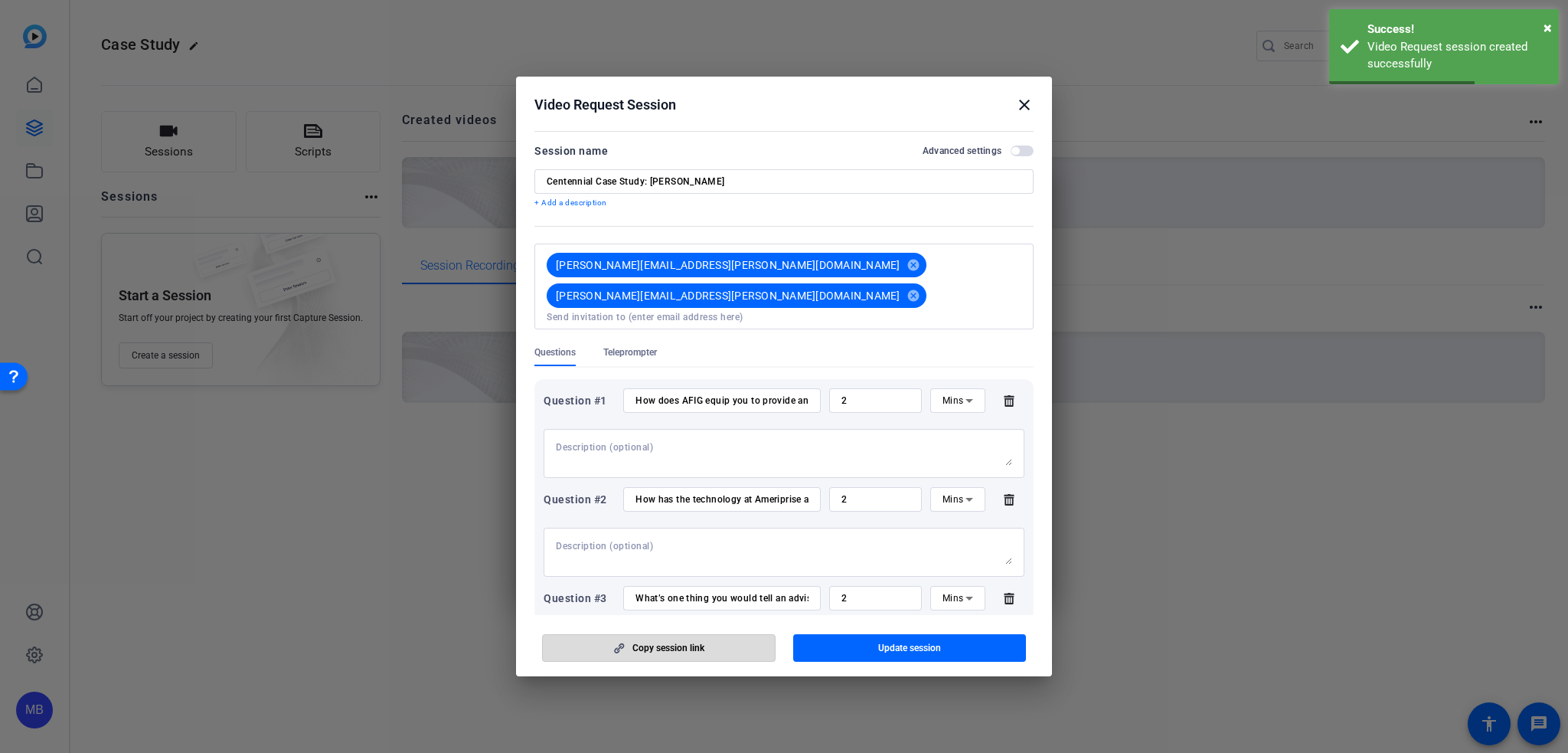
click at [689, 652] on span "Copy session link" at bounding box center [669, 648] width 72 height 12
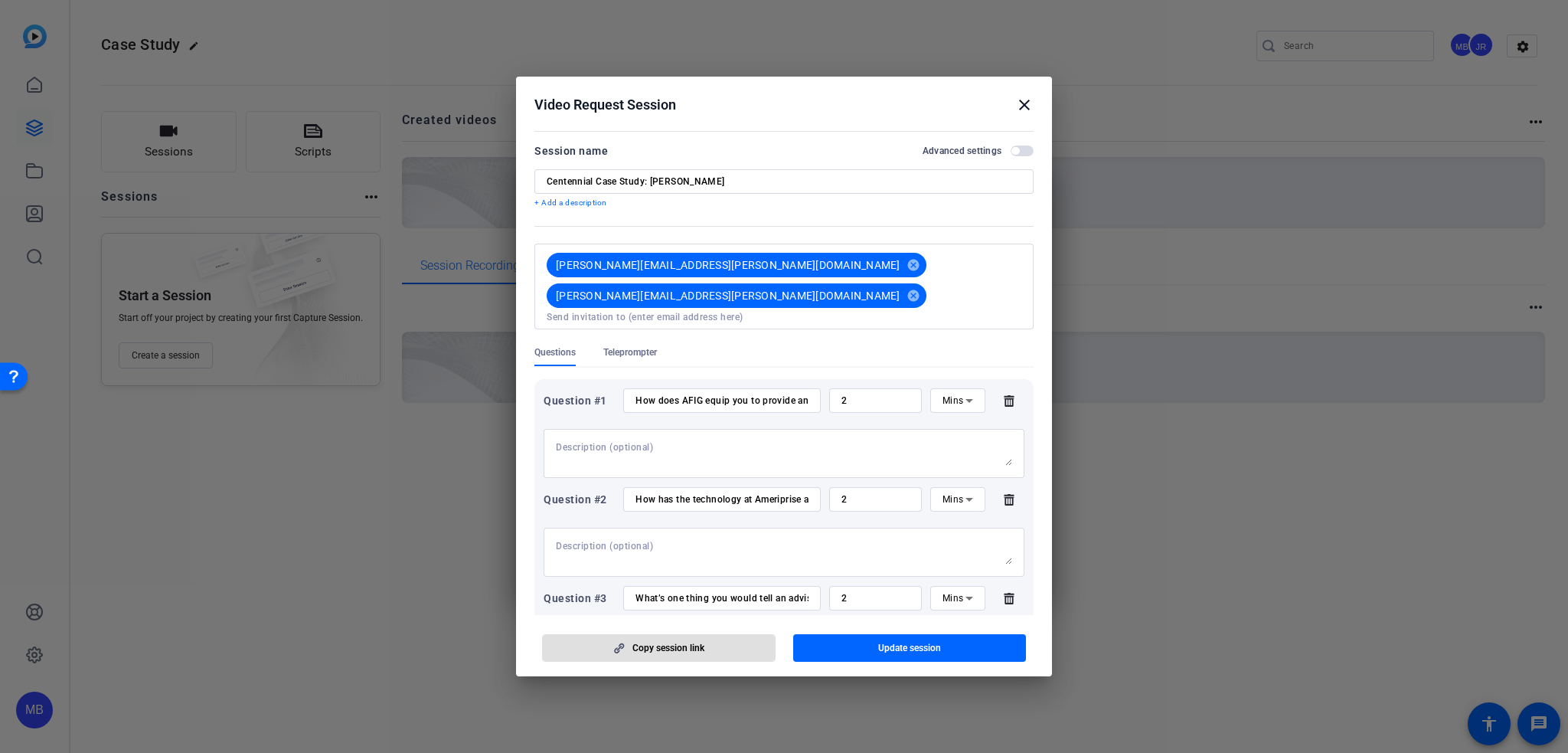
click at [943, 390] on div "Mins" at bounding box center [954, 400] width 23 height 19
click at [944, 471] on span "No Time Limit" at bounding box center [949, 489] width 30 height 55
click at [970, 490] on icon at bounding box center [969, 499] width 18 height 18
drag, startPoint x: 961, startPoint y: 618, endPoint x: 959, endPoint y: 601, distance: 17.1
click at [961, 612] on div "Sec Mins Hours No Time Limit" at bounding box center [949, 550] width 54 height 141
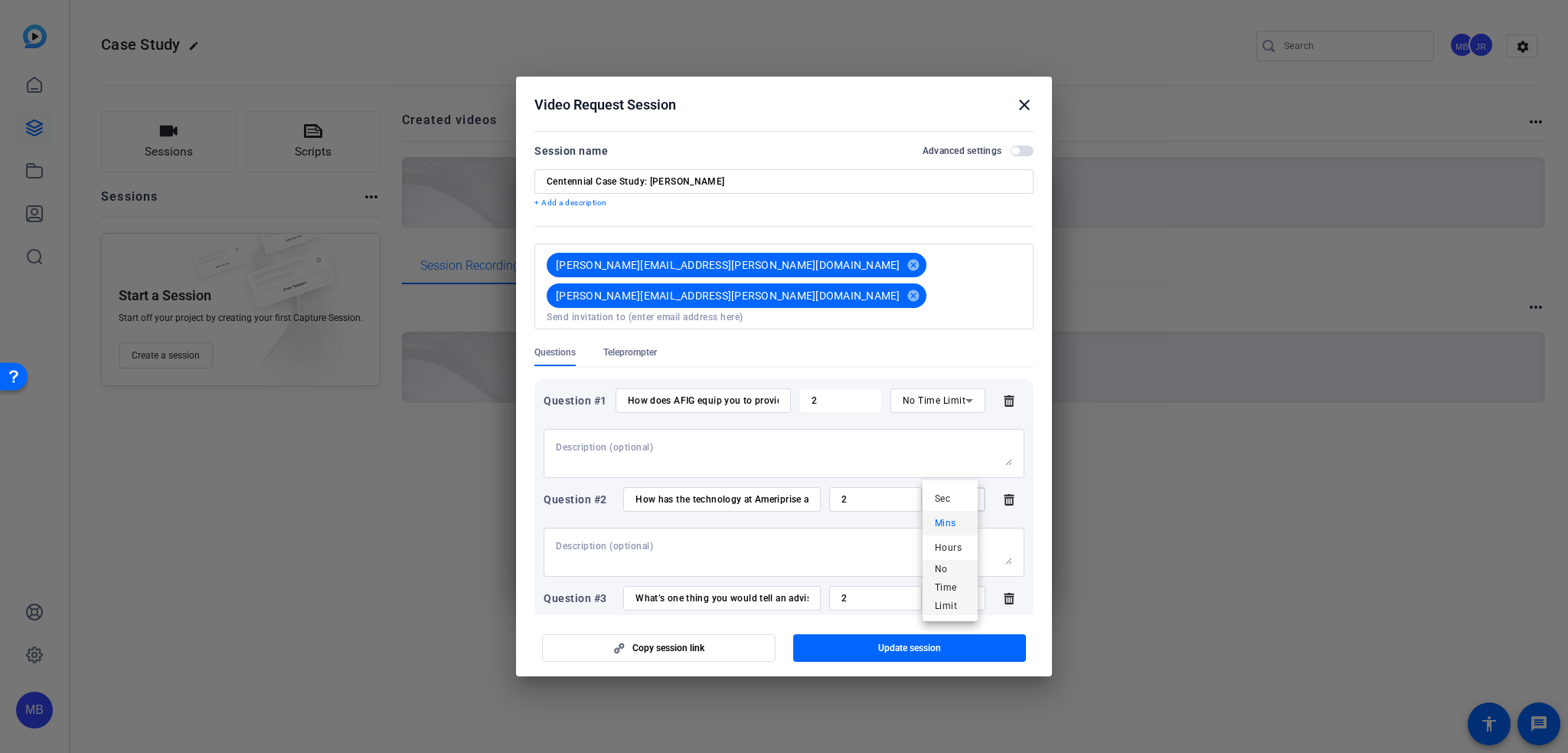
click at [959, 600] on span "No Time Limit" at bounding box center [949, 588] width 30 height 55
click at [961, 589] on icon at bounding box center [969, 598] width 18 height 18
click at [939, 676] on span "No Time Limit" at bounding box center [949, 687] width 30 height 55
click at [855, 651] on span "button" at bounding box center [909, 648] width 233 height 37
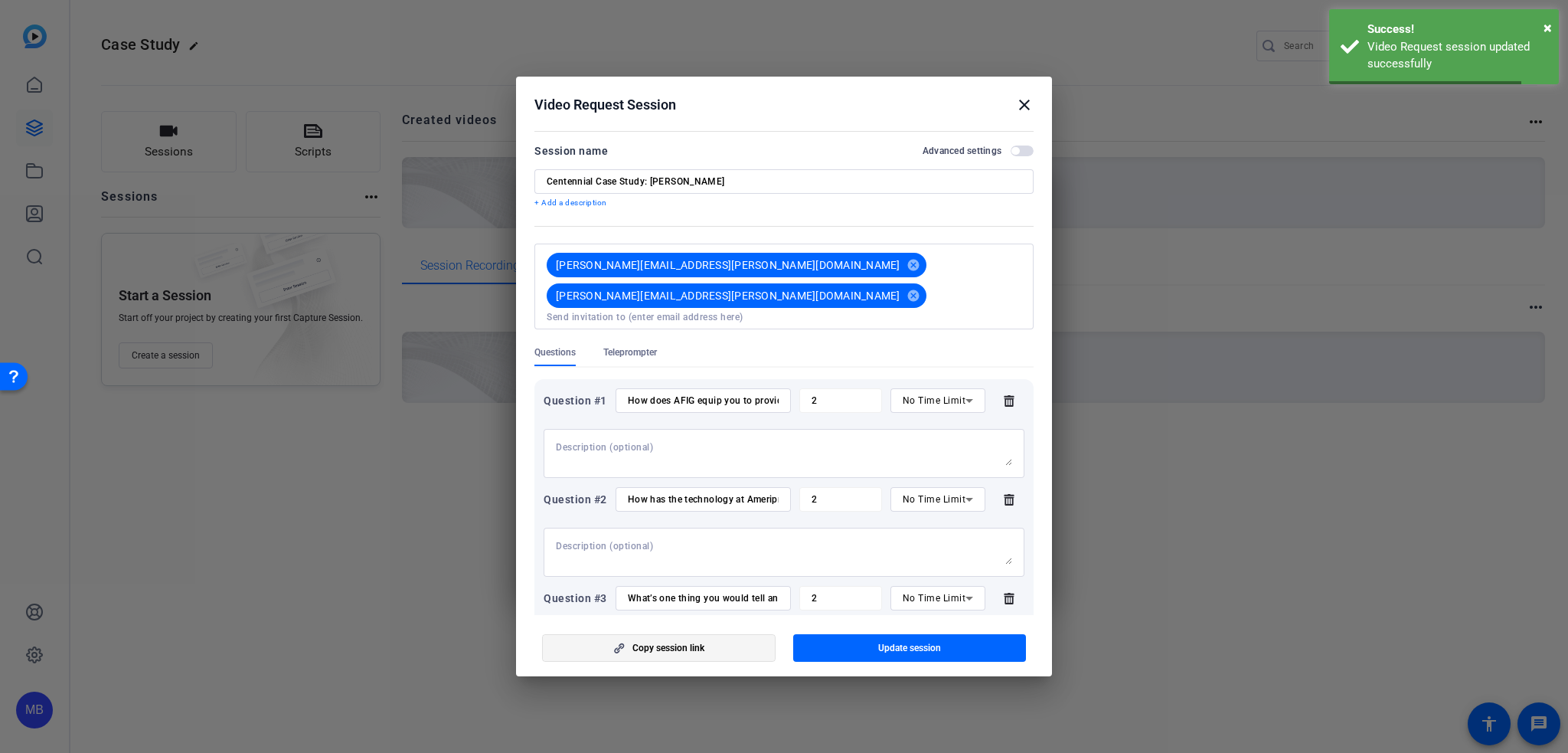
click at [711, 639] on span "button" at bounding box center [658, 648] width 232 height 37
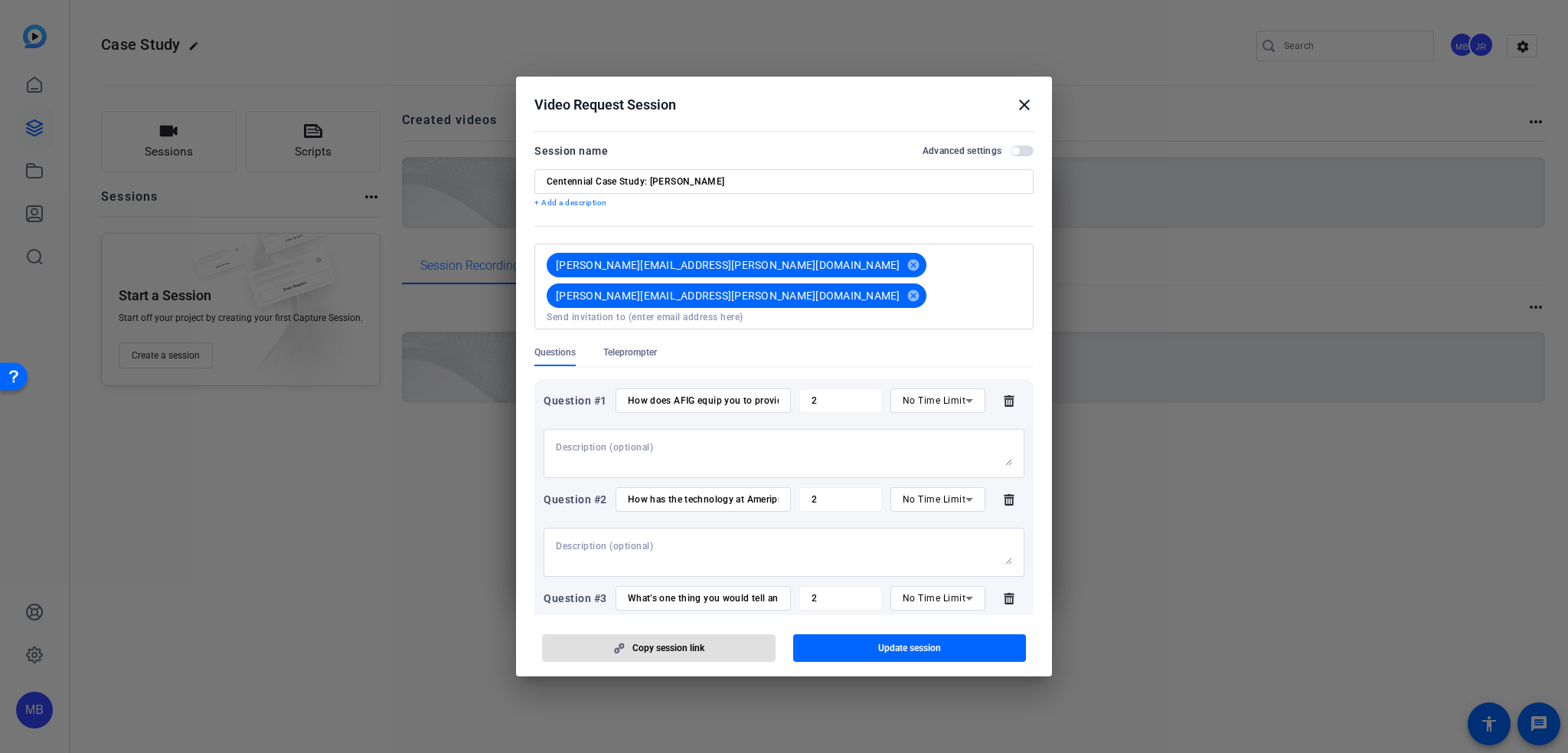
click at [1025, 112] on mat-icon "close" at bounding box center [1025, 105] width 18 height 18
